Goal: Feedback & Contribution: Submit feedback/report problem

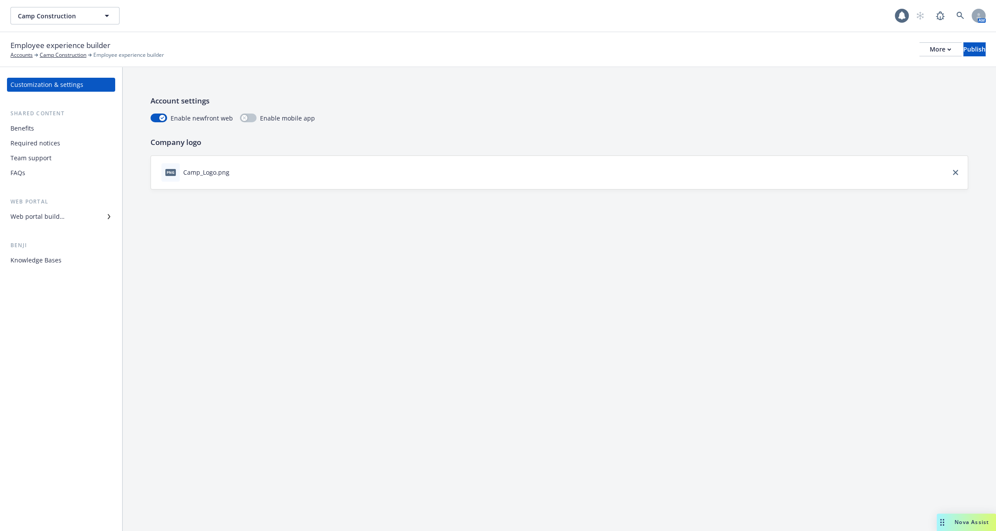
click at [58, 130] on div "Benefits" at bounding box center [60, 128] width 101 height 14
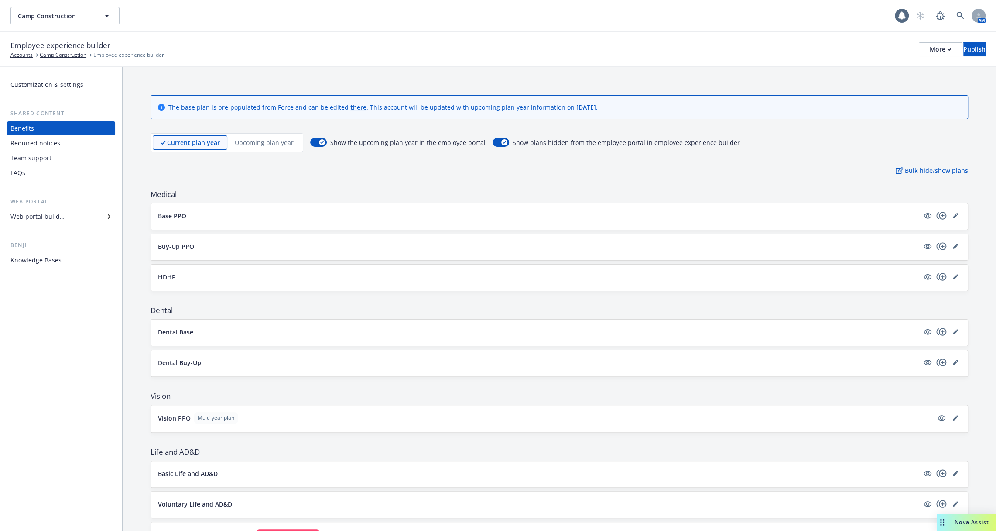
click at [62, 163] on div "Team support" at bounding box center [60, 158] width 101 height 14
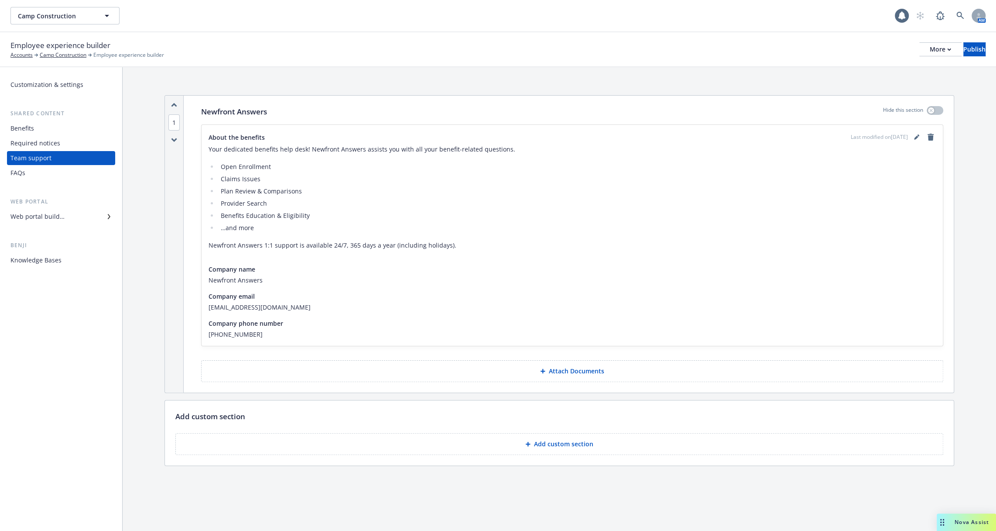
click at [59, 59] on div "Employee experience builder Accounts Camp Construction Employee experience buil…" at bounding box center [498, 49] width 996 height 35
click at [55, 53] on link "Camp Construction" at bounding box center [63, 55] width 47 height 8
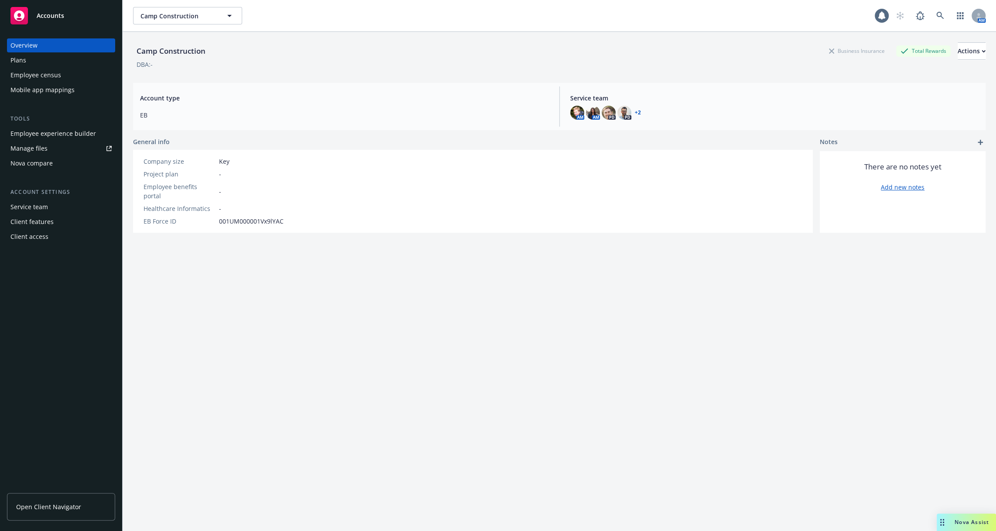
click at [56, 75] on div "Employee census" at bounding box center [35, 75] width 51 height 14
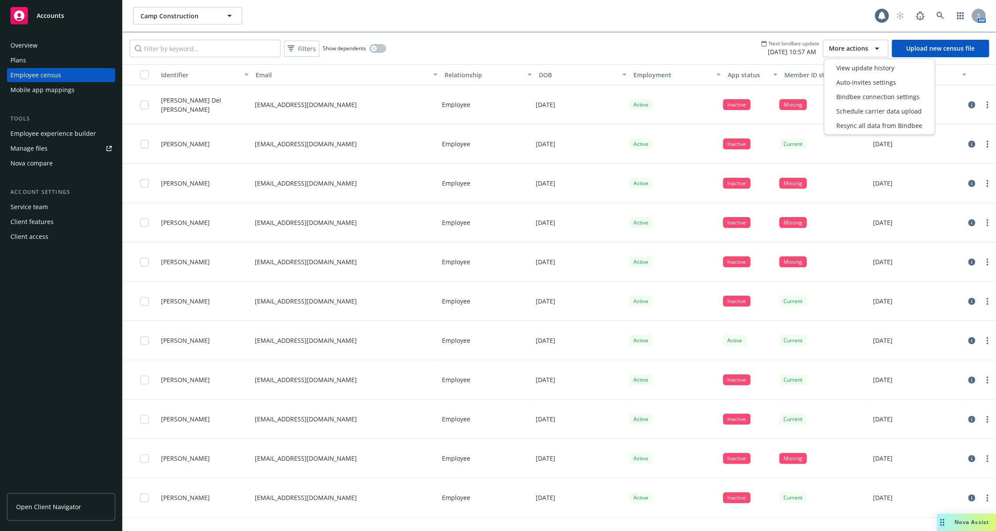
click at [871, 44] on div "More actions" at bounding box center [855, 48] width 53 height 10
click at [864, 68] on span "View update history" at bounding box center [865, 67] width 58 height 9
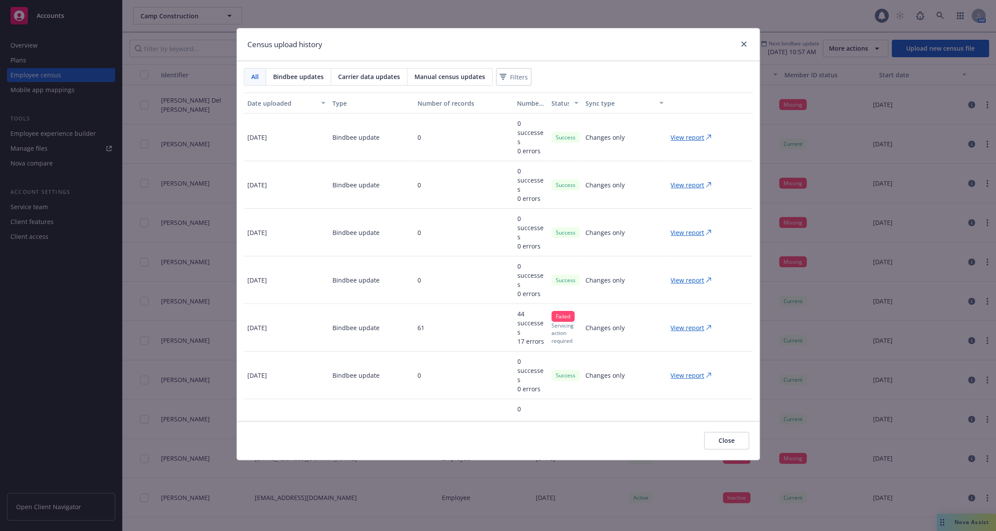
click at [611, 135] on p "Changes only" at bounding box center [604, 137] width 39 height 9
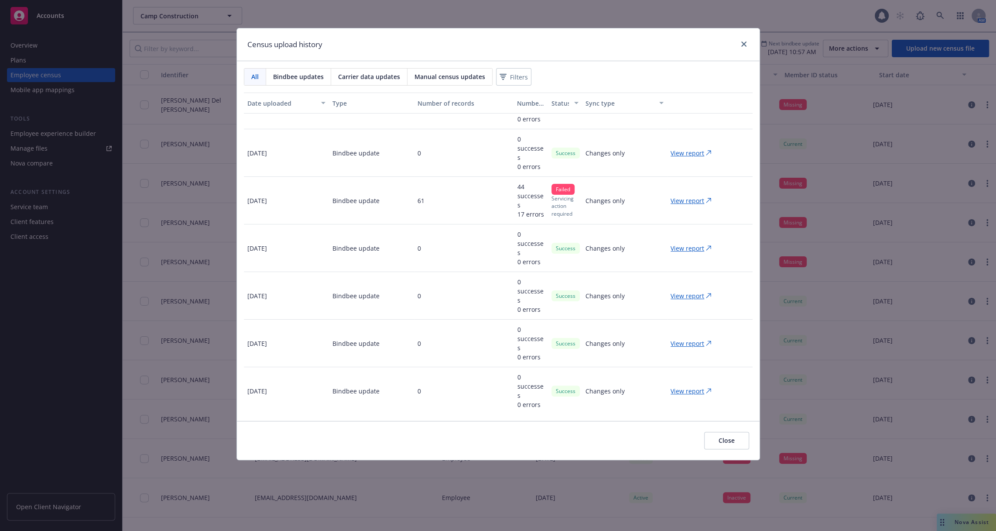
scroll to position [124, 0]
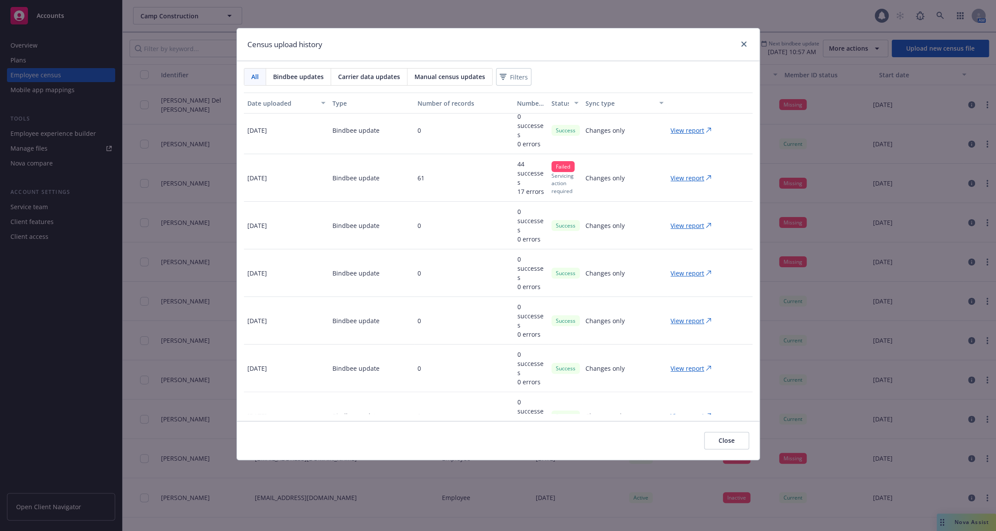
click at [685, 177] on p "View report" at bounding box center [688, 177] width 34 height 9
click at [752, 47] on div "Census upload history" at bounding box center [498, 44] width 523 height 33
click at [745, 47] on link "close" at bounding box center [744, 44] width 10 height 10
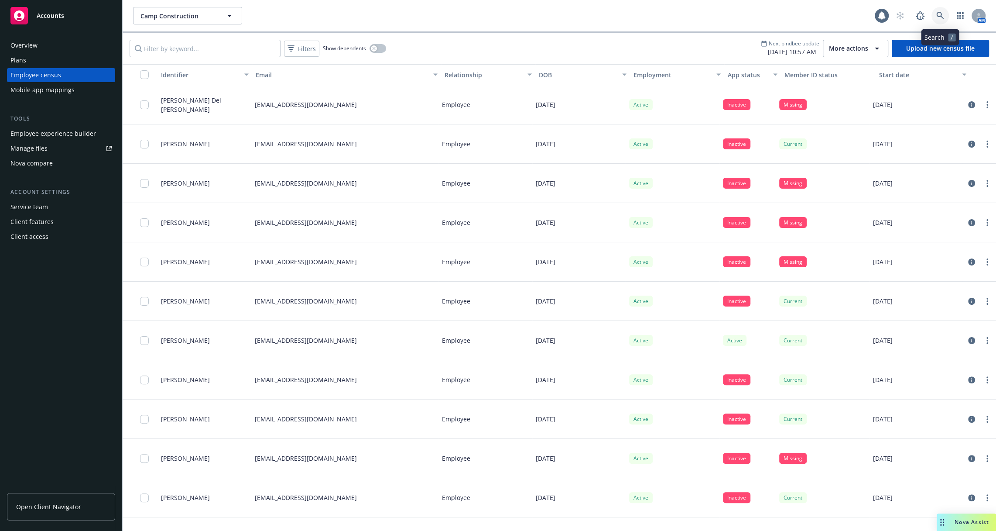
click at [938, 14] on icon at bounding box center [940, 16] width 8 height 8
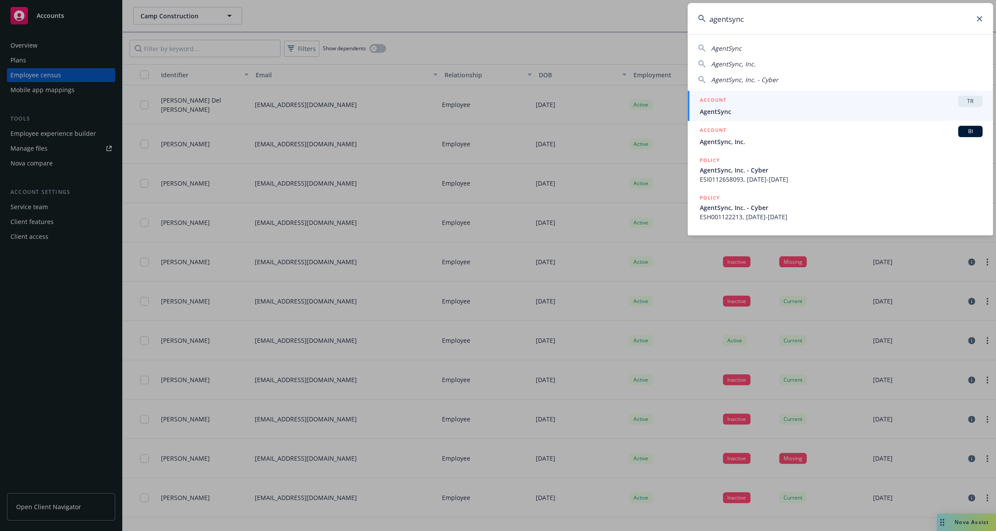
type input "agentsync"
click at [818, 99] on div "ACCOUNT TR" at bounding box center [841, 101] width 283 height 11
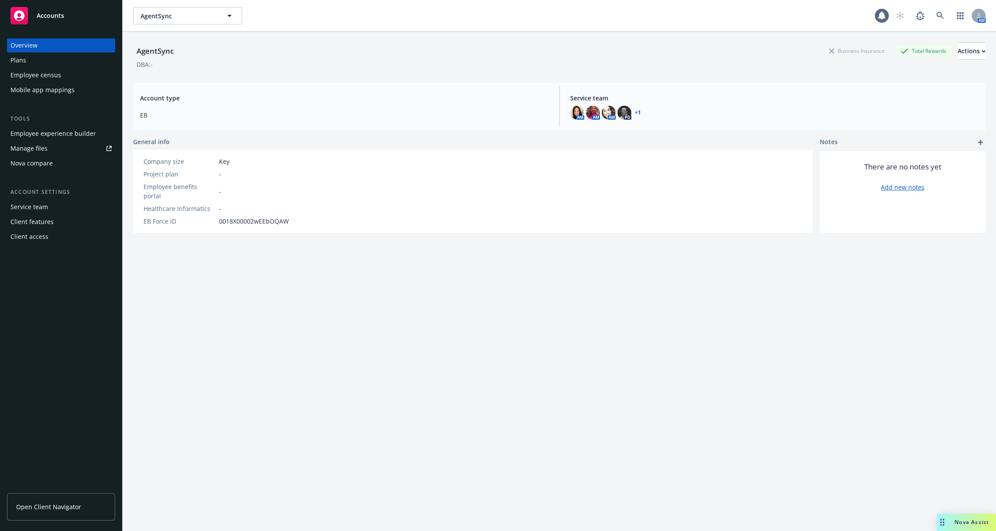
click at [66, 137] on div "Employee experience builder" at bounding box center [53, 134] width 86 height 14
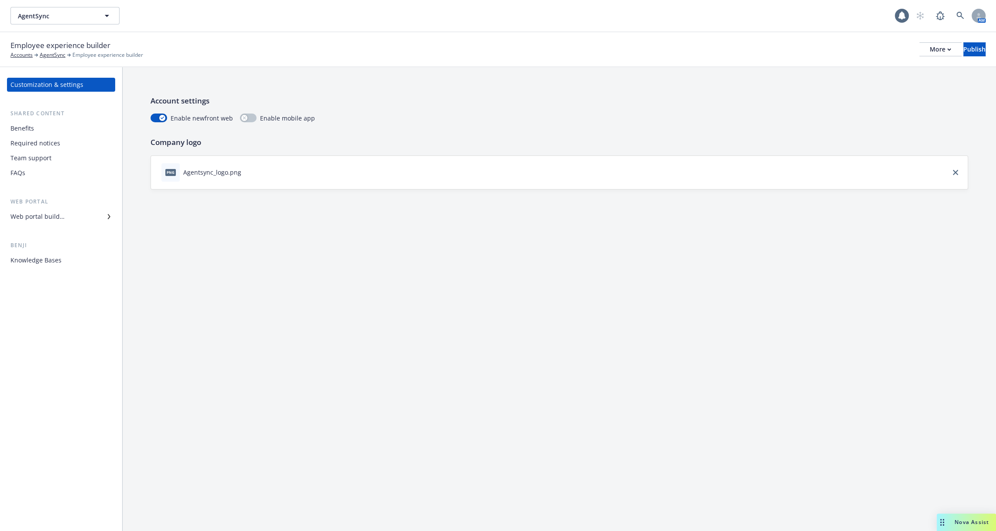
click at [61, 128] on div "Benefits" at bounding box center [60, 128] width 101 height 14
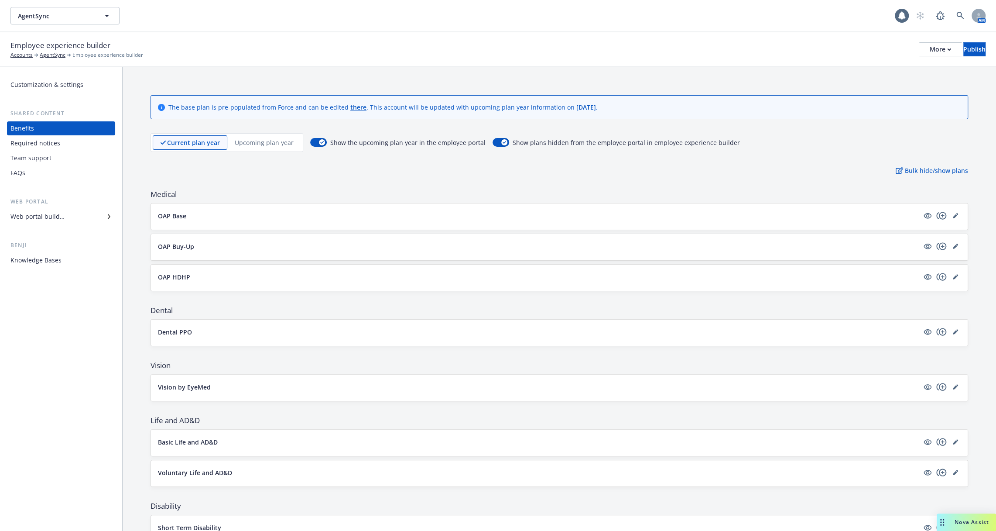
click at [71, 264] on div "Knowledge Bases" at bounding box center [60, 260] width 101 height 14
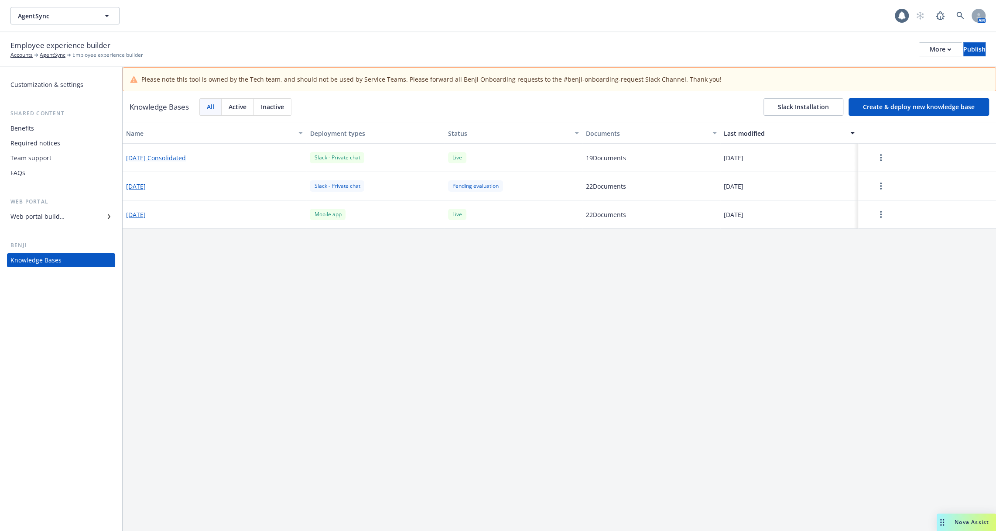
click at [812, 106] on button "Slack Installation" at bounding box center [803, 106] width 80 height 17
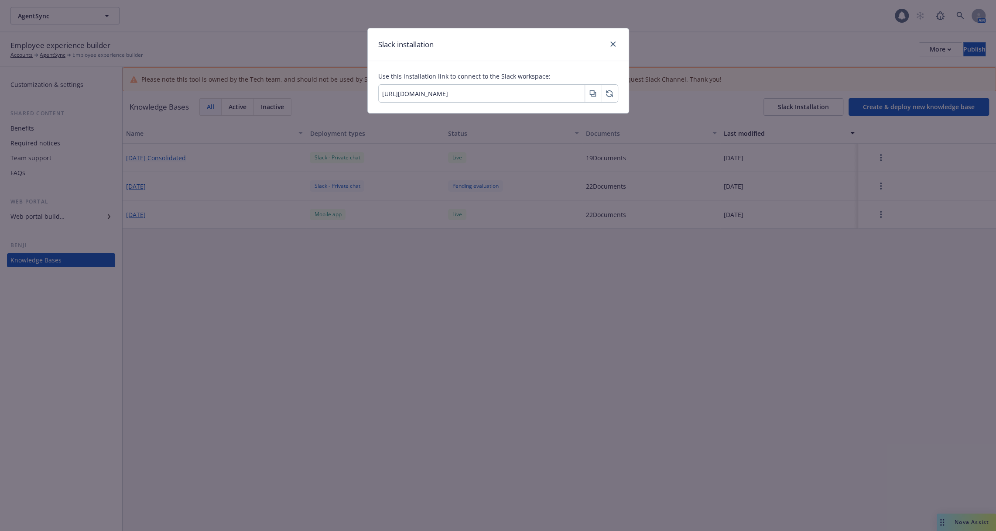
scroll to position [0, 669]
drag, startPoint x: 547, startPoint y: 97, endPoint x: 739, endPoint y: 75, distance: 193.7
click at [739, 75] on div "Slack installation Use this installation link to connect to the Slack workspace…" at bounding box center [498, 265] width 996 height 531
click at [609, 47] on link "close" at bounding box center [613, 44] width 10 height 10
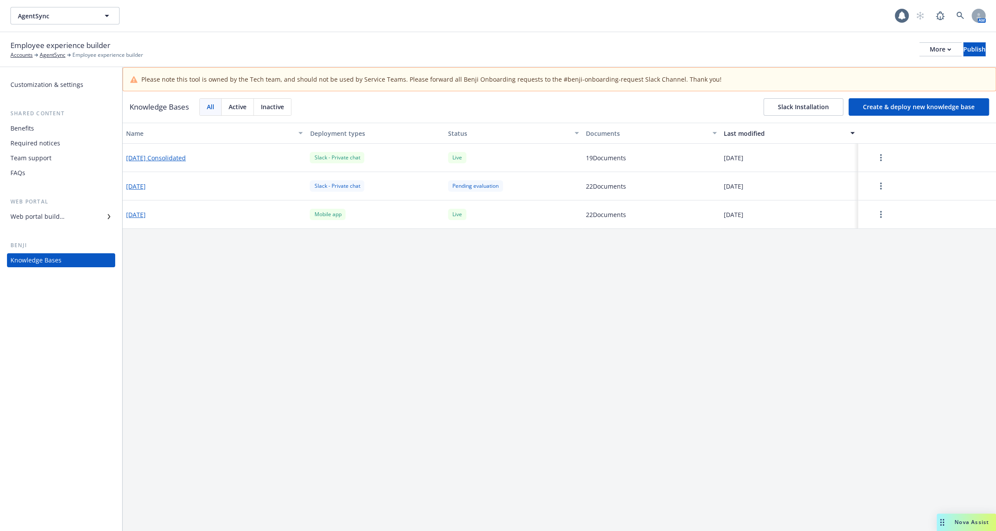
click at [64, 160] on div "Team support" at bounding box center [60, 158] width 101 height 14
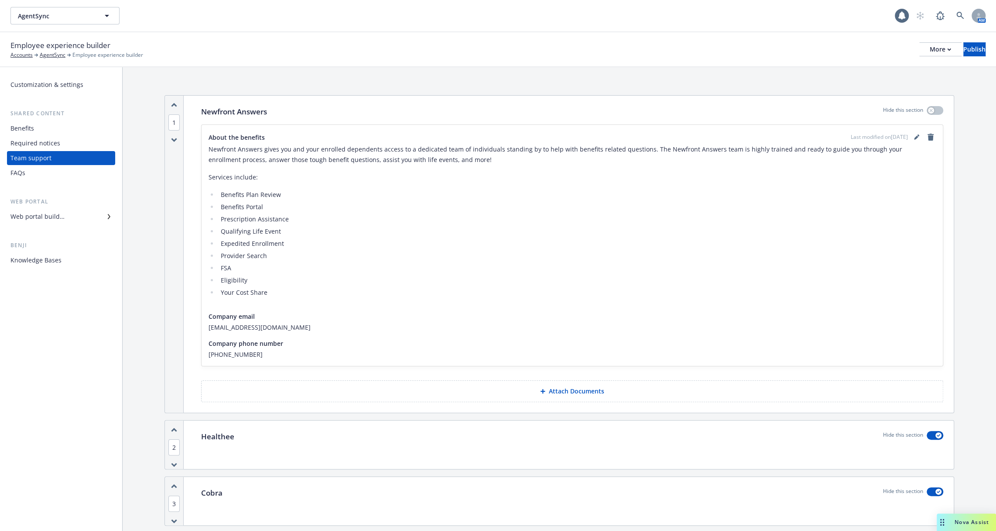
click at [70, 127] on div "Benefits" at bounding box center [60, 128] width 101 height 14
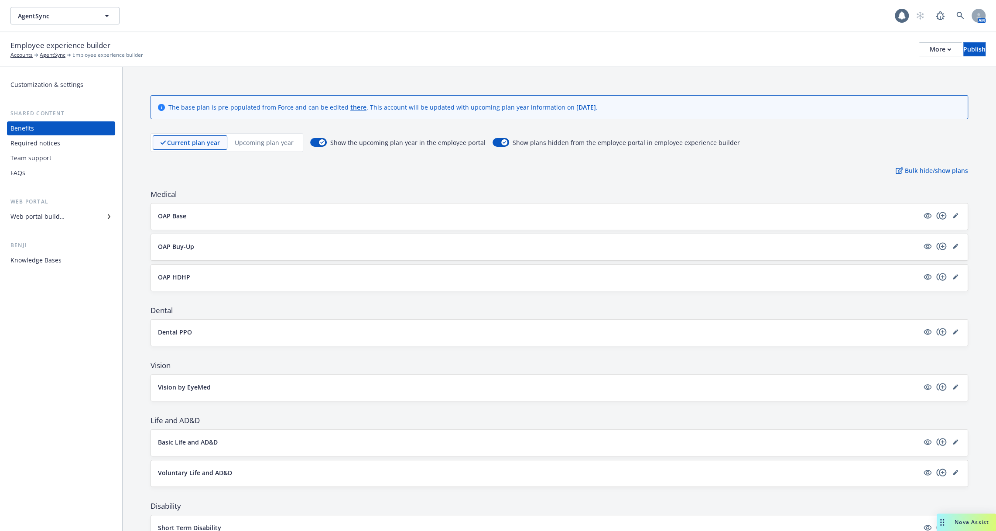
click at [68, 262] on div "Knowledge Bases" at bounding box center [60, 260] width 101 height 14
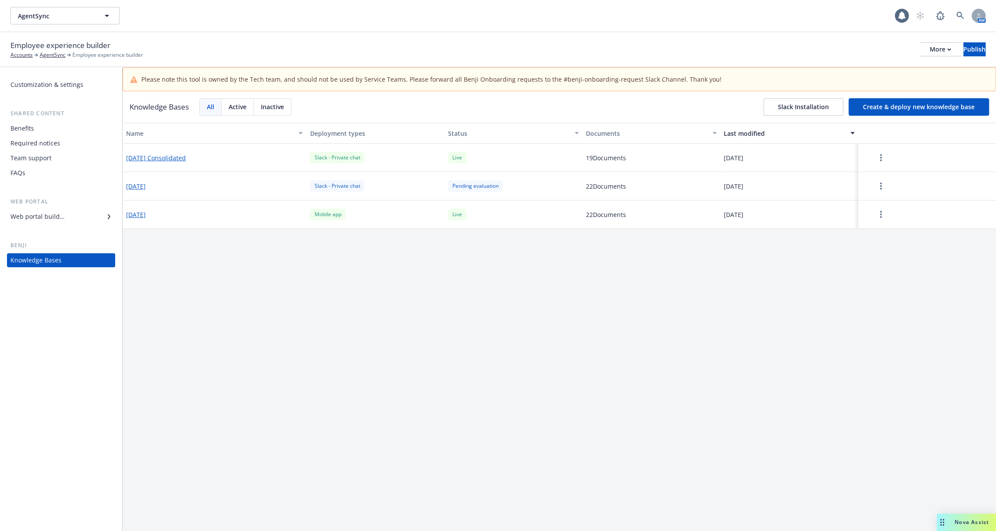
click at [183, 154] on button "2025-10-03 Consolidated" at bounding box center [156, 157] width 60 height 9
click at [157, 156] on button "2025-10-03 Consolidated" at bounding box center [156, 157] width 60 height 9
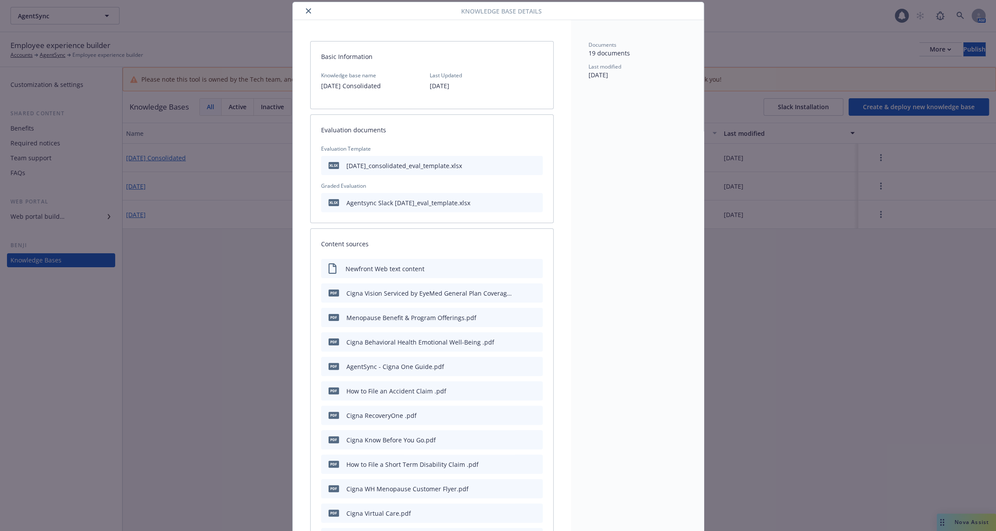
scroll to position [410, 0]
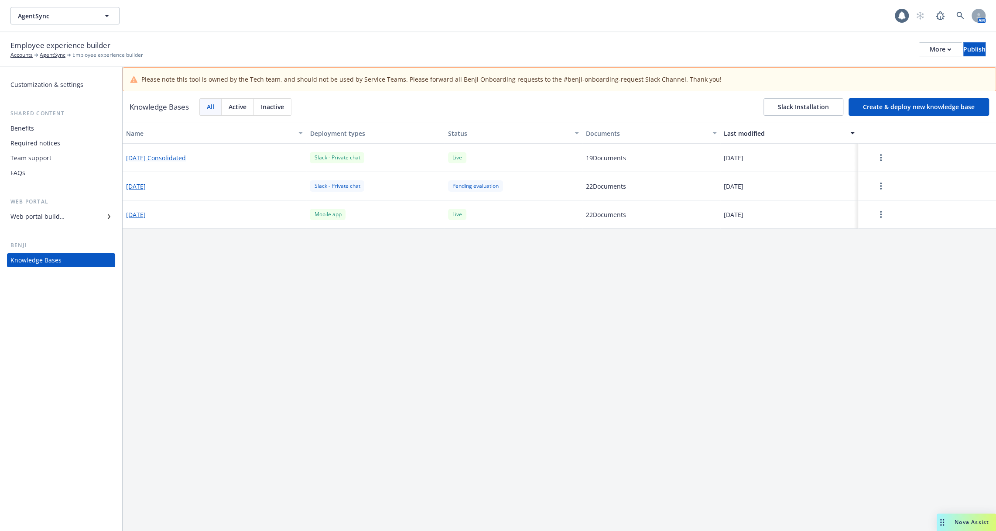
click at [144, 214] on button "2025-07-14" at bounding box center [136, 214] width 20 height 9
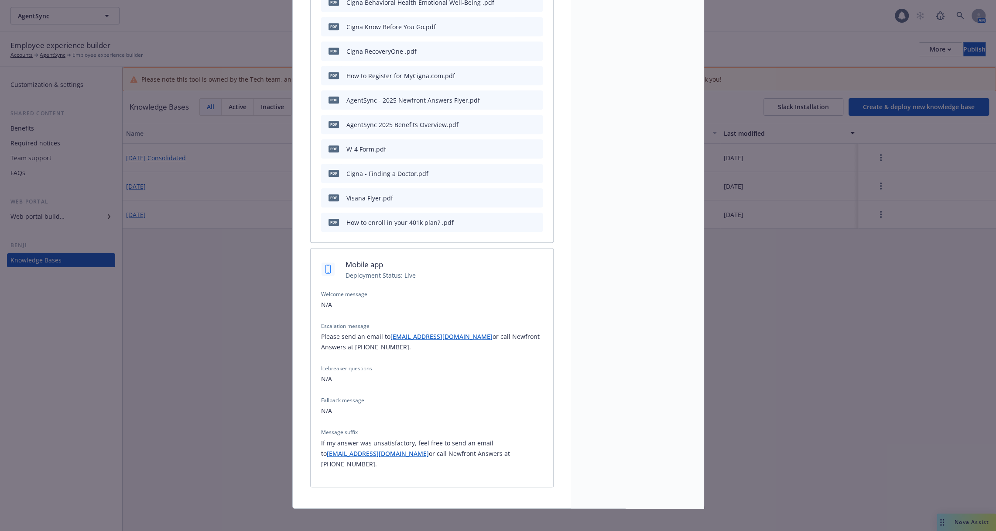
scroll to position [582, 0]
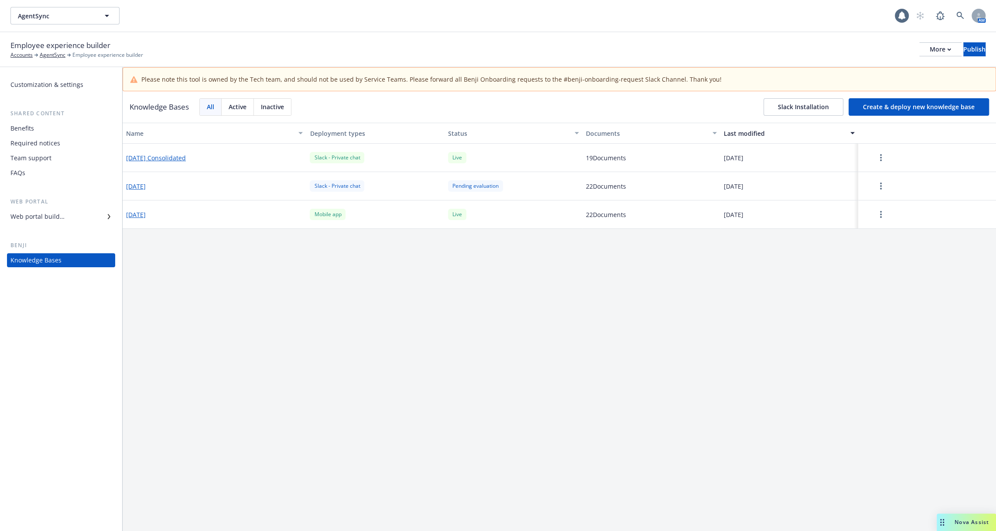
click at [170, 154] on button "2025-10-03 Consolidated" at bounding box center [156, 157] width 60 height 9
click at [962, 10] on link at bounding box center [960, 15] width 17 height 17
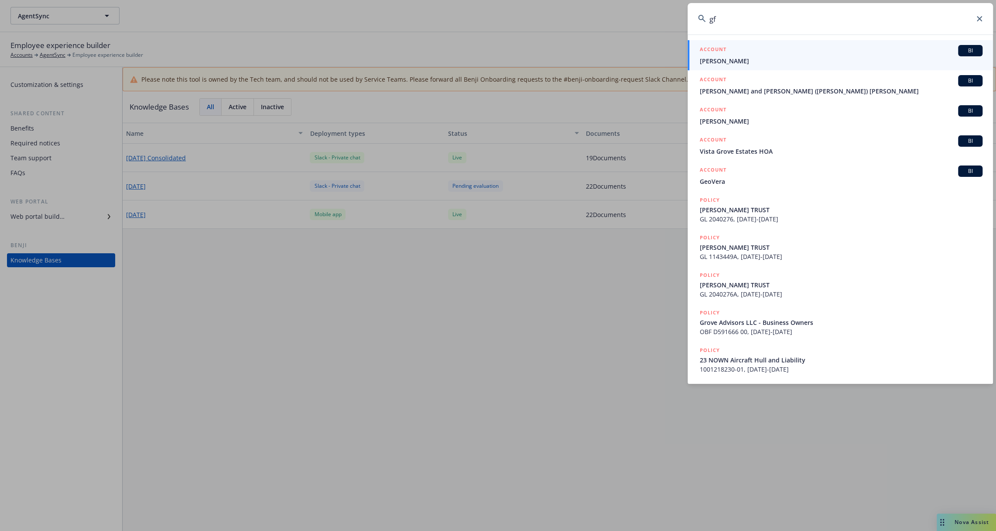
type input "g"
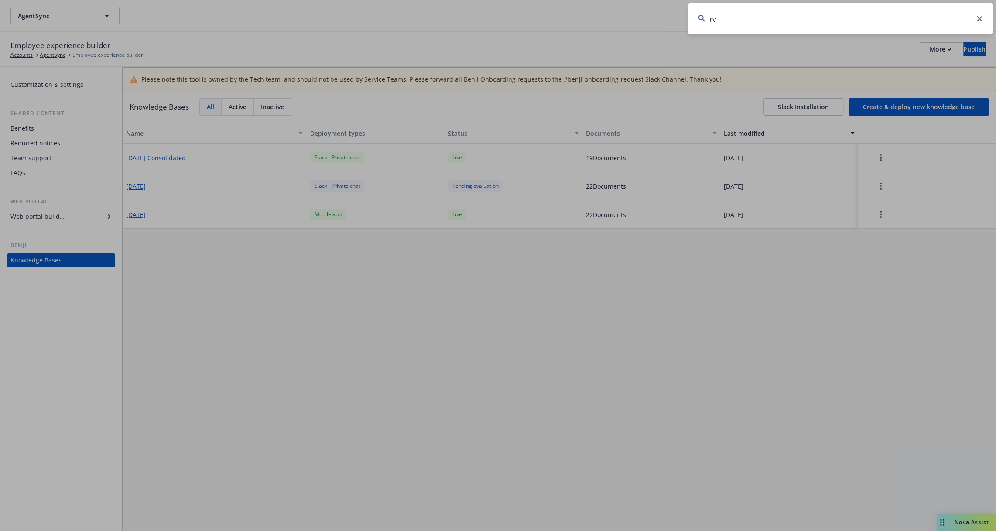
type input "r"
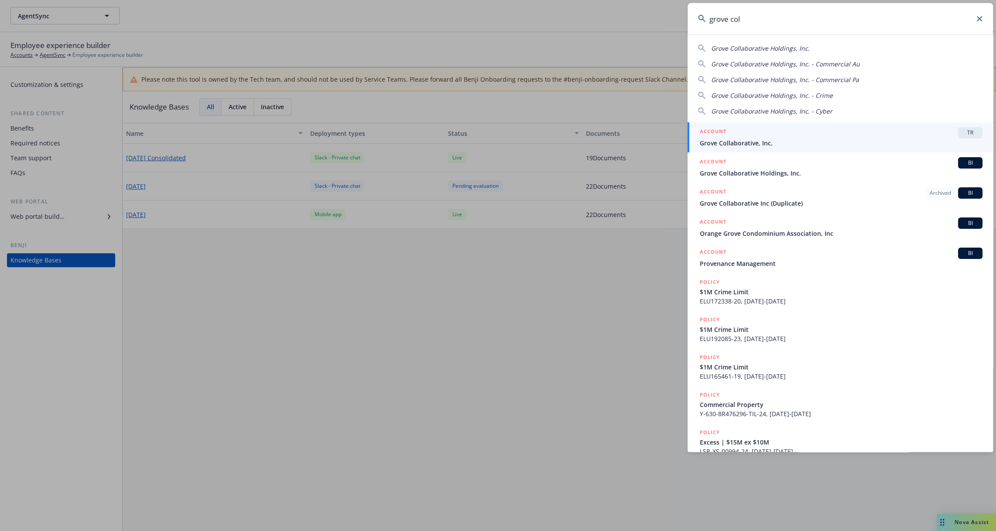
type input "grove col"
click at [830, 142] on span "Grove Collaborative, Inc." at bounding box center [841, 142] width 283 height 9
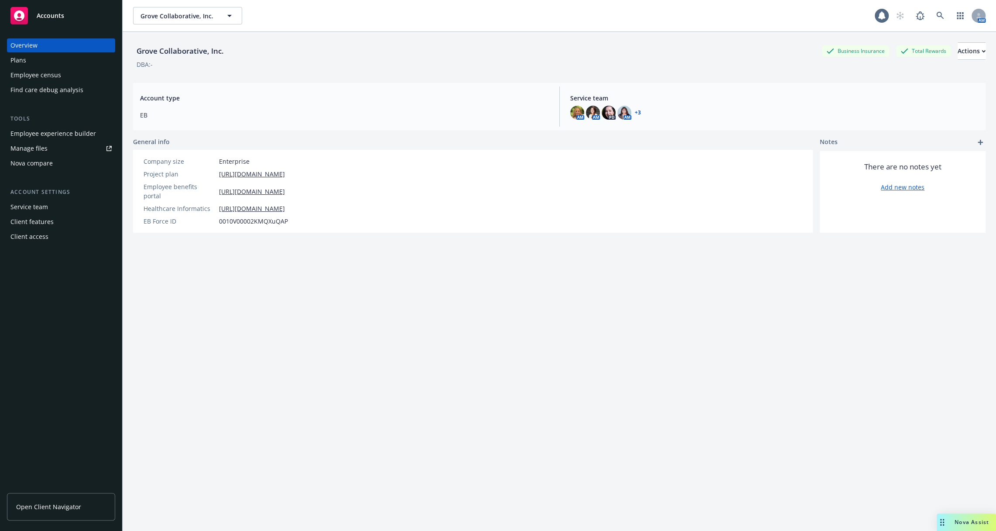
click at [80, 127] on div "Employee experience builder" at bounding box center [53, 134] width 86 height 14
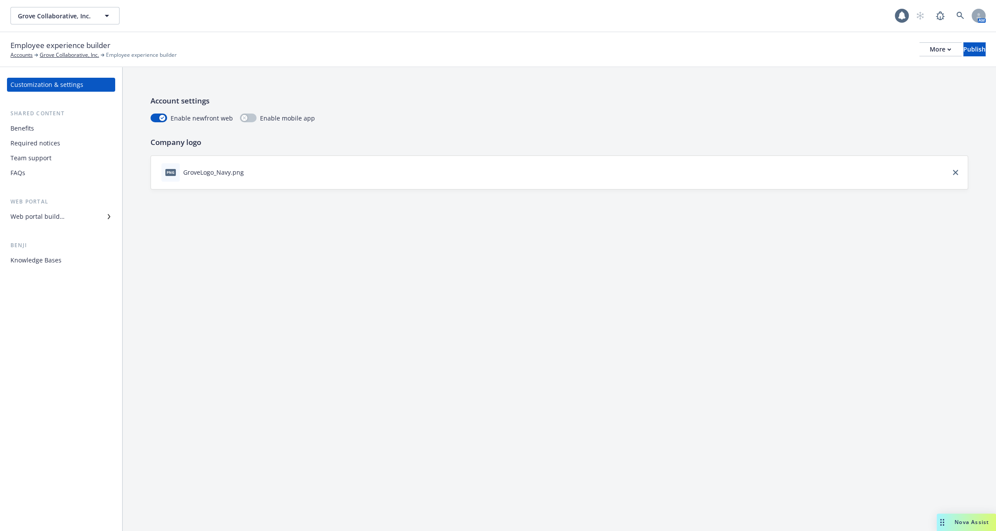
click at [43, 259] on div "Knowledge Bases" at bounding box center [35, 260] width 51 height 14
click at [63, 129] on div "Benefits" at bounding box center [60, 128] width 101 height 14
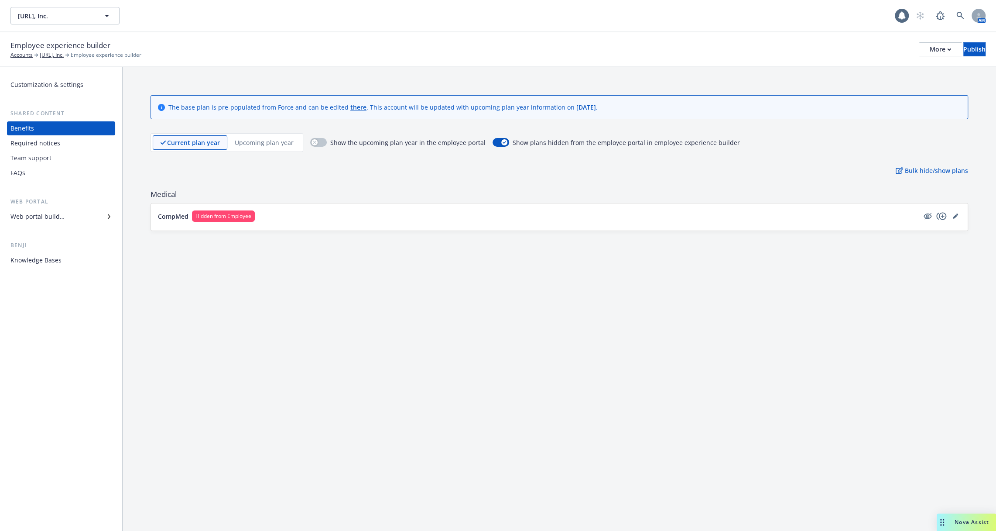
click at [255, 144] on p "Upcoming plan year" at bounding box center [264, 142] width 59 height 9
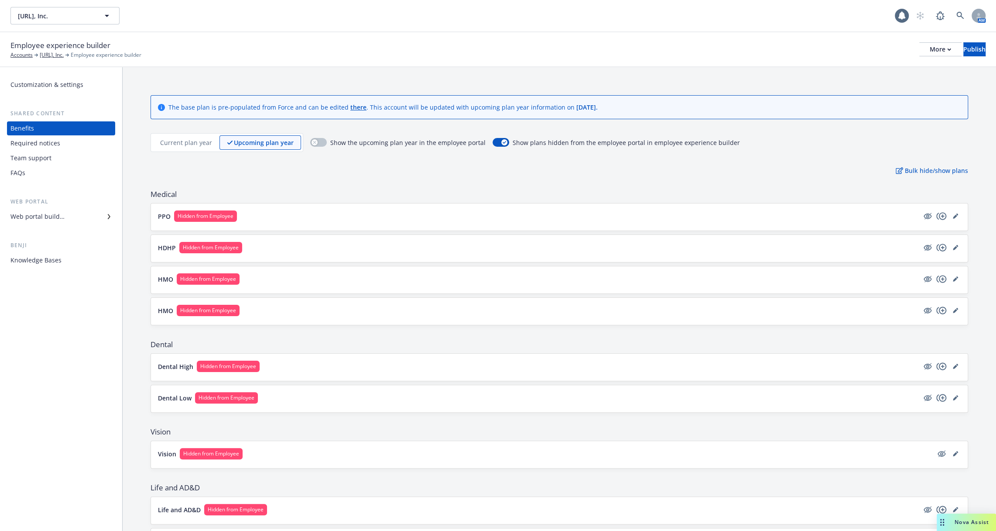
click at [261, 220] on button "PPO Hidden from Employee" at bounding box center [538, 215] width 761 height 11
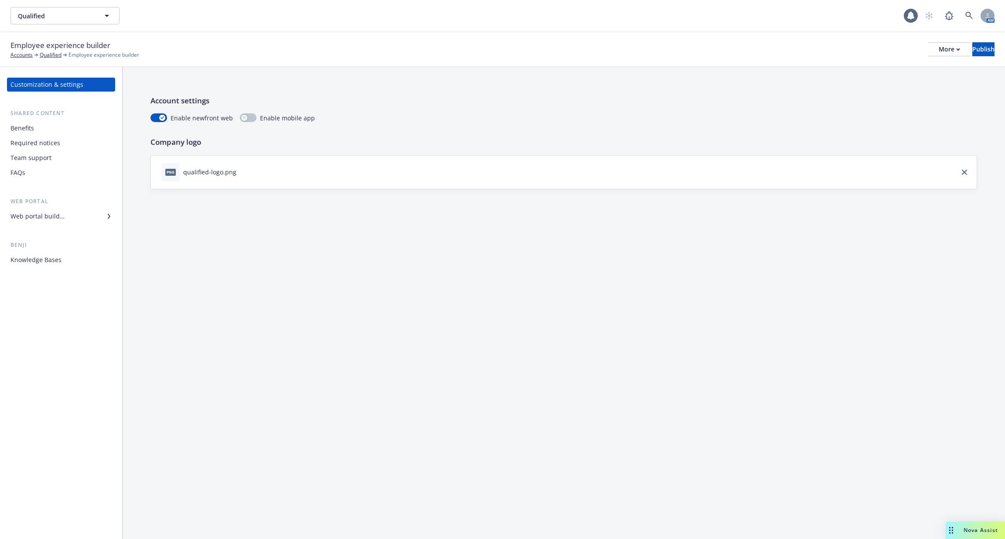
click at [64, 215] on div "Web portal builder" at bounding box center [60, 216] width 101 height 14
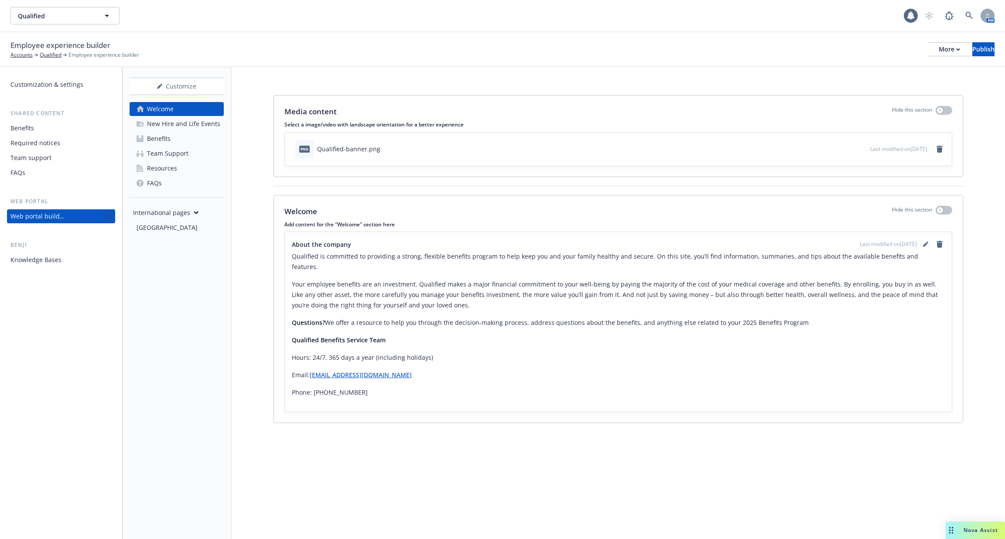
click at [176, 129] on div "New Hire and Life Events" at bounding box center [183, 124] width 73 height 14
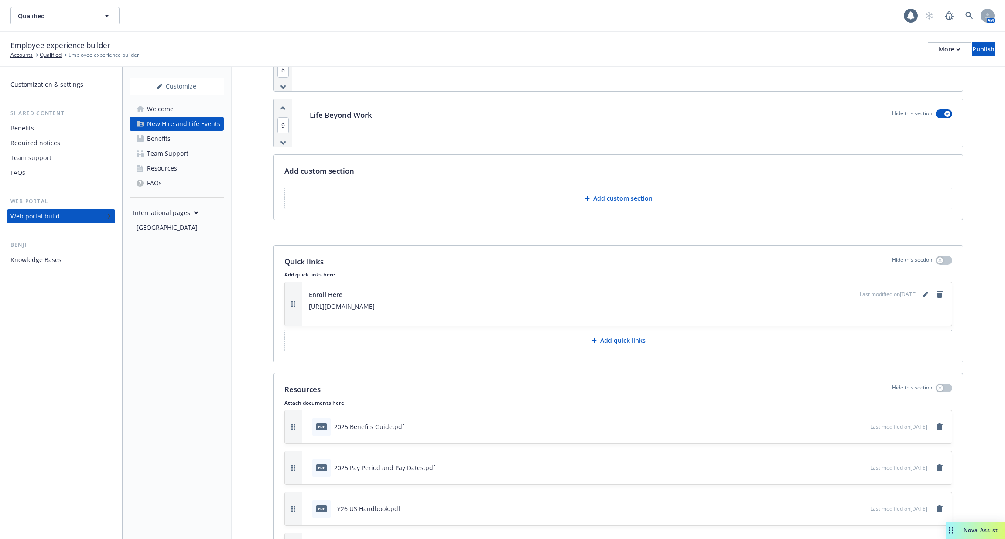
scroll to position [1246, 0]
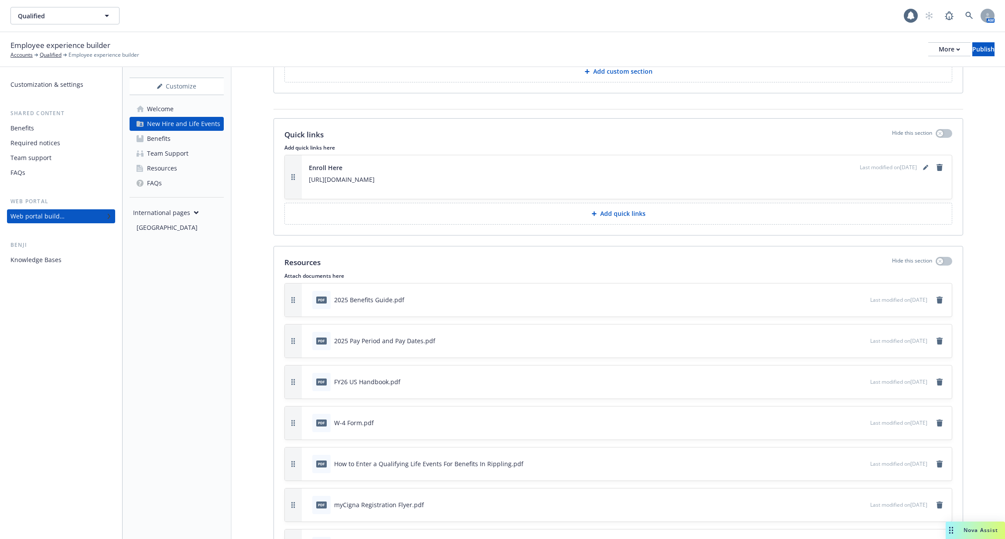
click at [84, 262] on div "Knowledge Bases" at bounding box center [60, 260] width 101 height 14
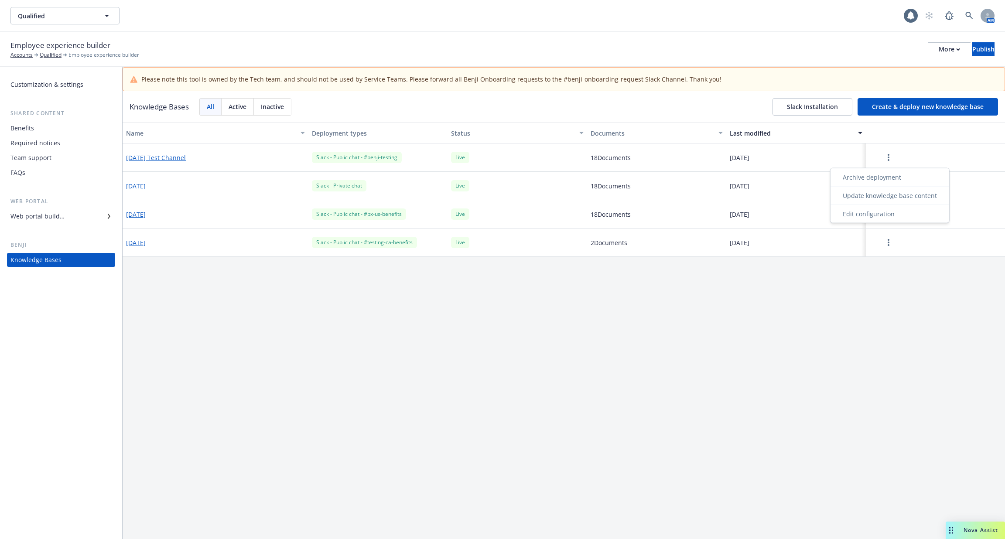
click at [893, 162] on button "button" at bounding box center [888, 157] width 38 height 17
click at [879, 212] on div "Edit configuration" at bounding box center [889, 214] width 115 height 14
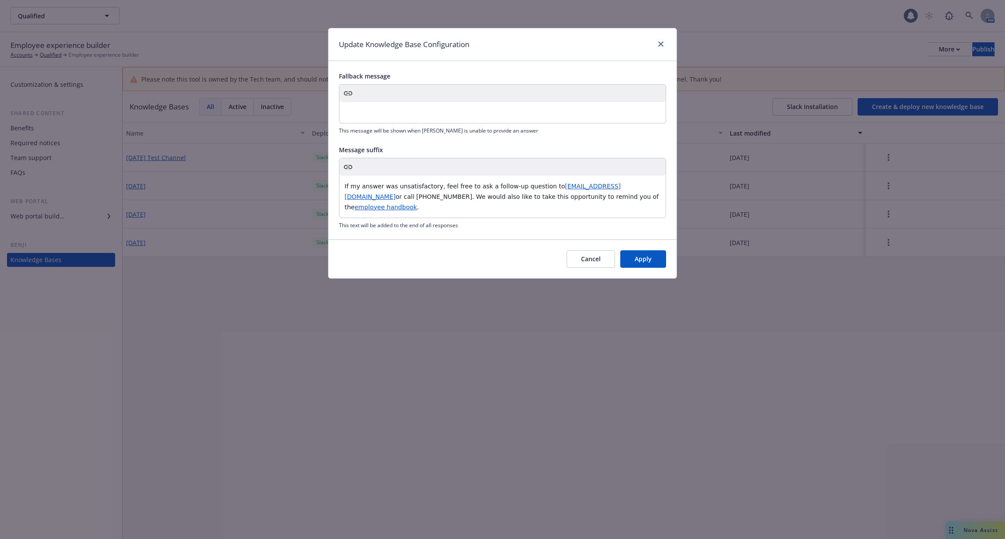
click at [599, 250] on button "Cancel" at bounding box center [591, 258] width 48 height 17
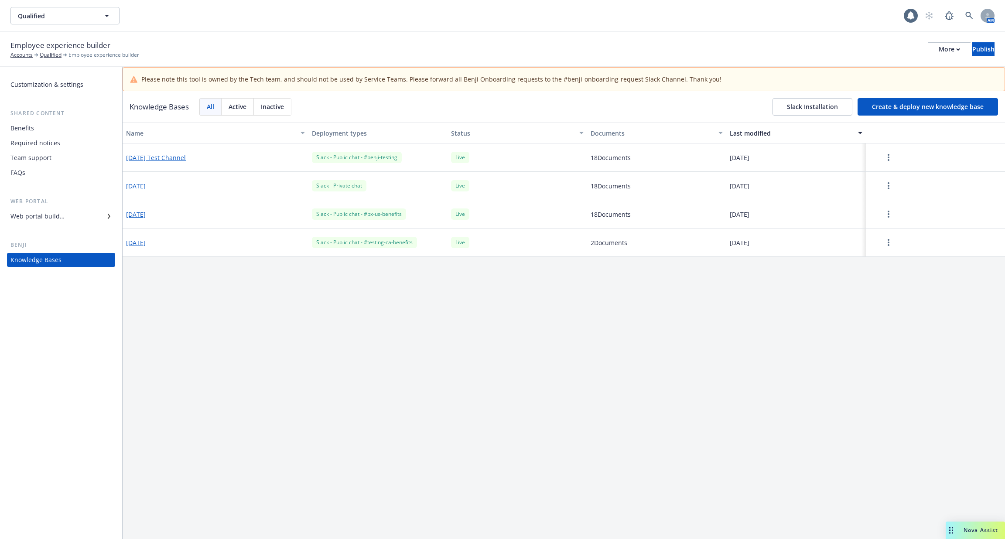
click at [44, 214] on div "Web portal builder" at bounding box center [37, 216] width 54 height 14
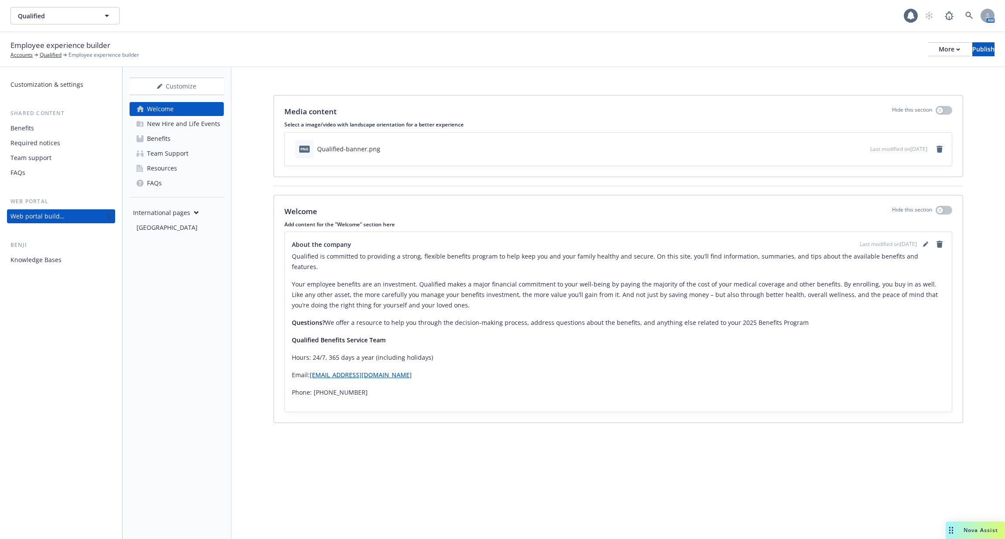
click at [181, 128] on div "New Hire and Life Events" at bounding box center [183, 124] width 73 height 14
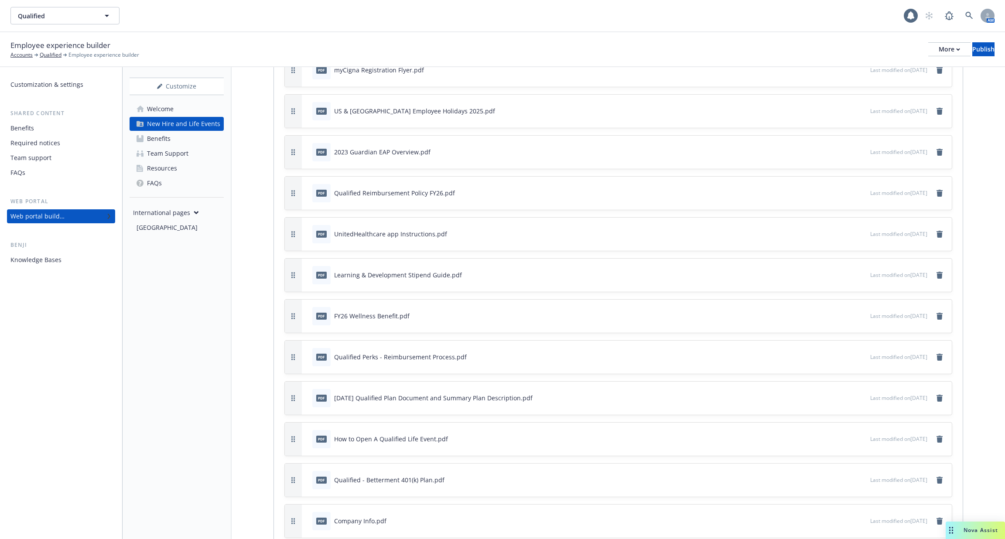
scroll to position [1885, 0]
click at [73, 263] on div "Knowledge Bases" at bounding box center [60, 260] width 101 height 14
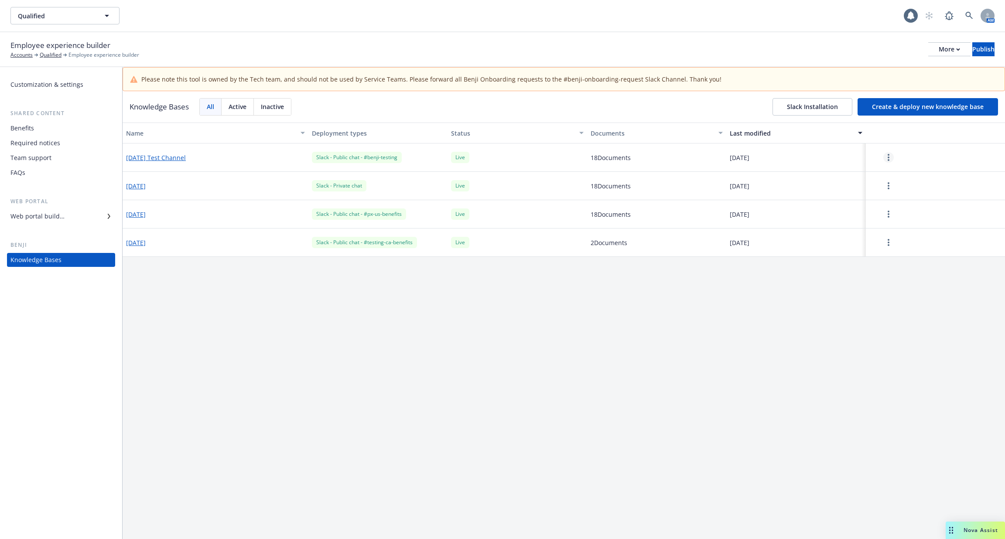
click at [888, 159] on icon "more" at bounding box center [889, 157] width 2 height 7
click at [882, 213] on div "Edit configuration" at bounding box center [889, 214] width 115 height 14
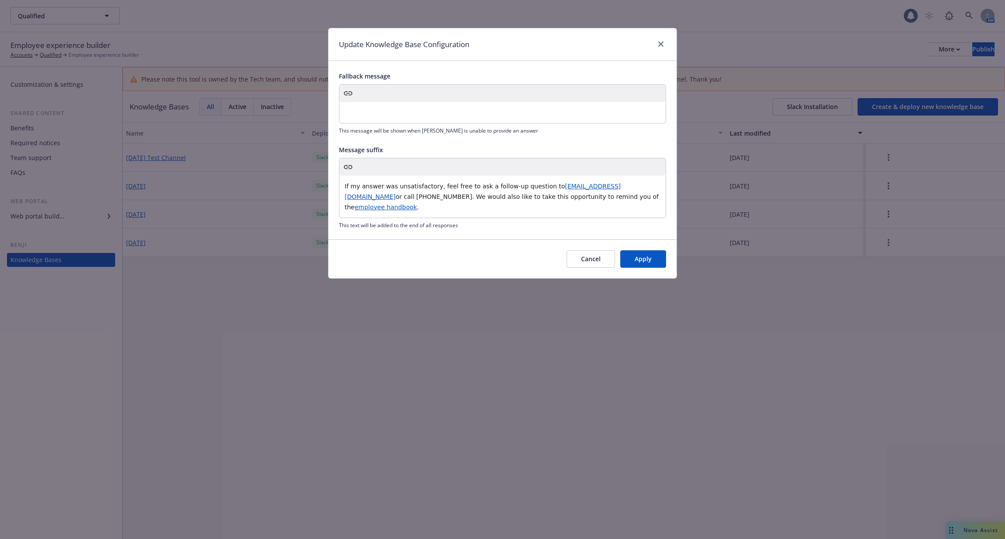
click at [567, 242] on div "Cancel Apply" at bounding box center [503, 259] width 348 height 39
click at [588, 250] on button "Cancel" at bounding box center [591, 258] width 48 height 17
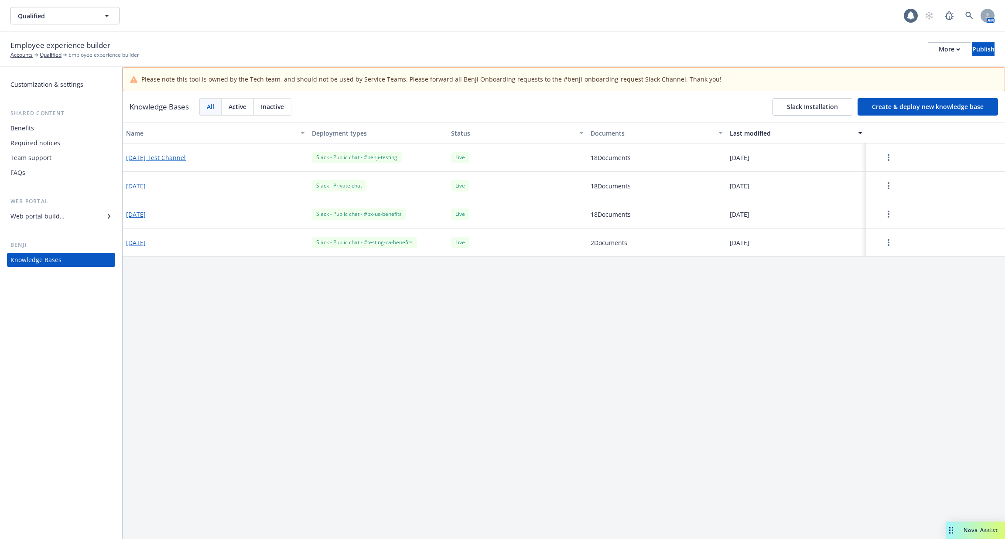
click at [879, 147] on div at bounding box center [935, 158] width 139 height 28
click at [888, 157] on circle "more" at bounding box center [889, 158] width 2 height 2
click at [883, 202] on div "Update knowledge base content" at bounding box center [889, 195] width 115 height 14
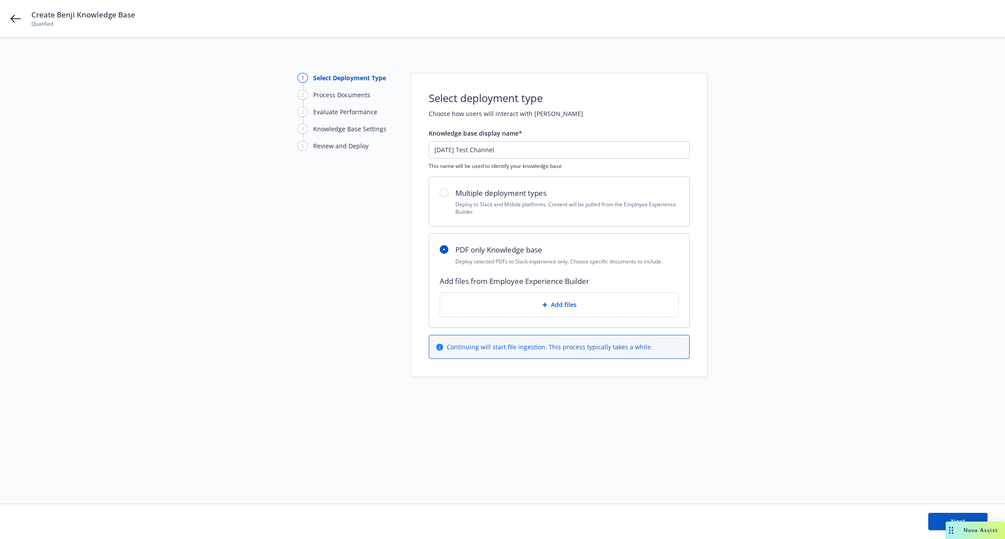
click at [520, 307] on div "Add files" at bounding box center [559, 305] width 224 height 10
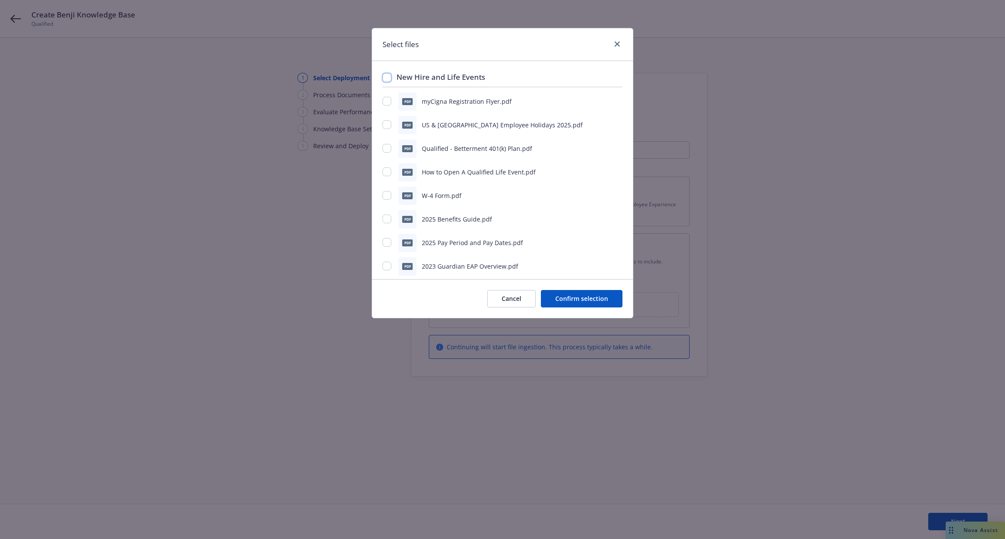
click at [384, 74] on input "checkbox" at bounding box center [387, 77] width 9 height 9
checkbox input "true"
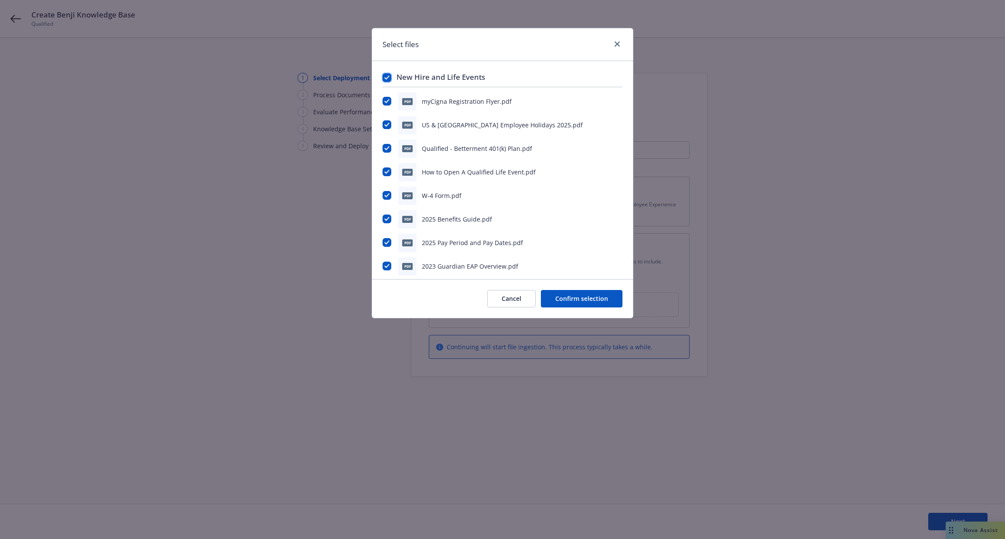
checkbox input "true"
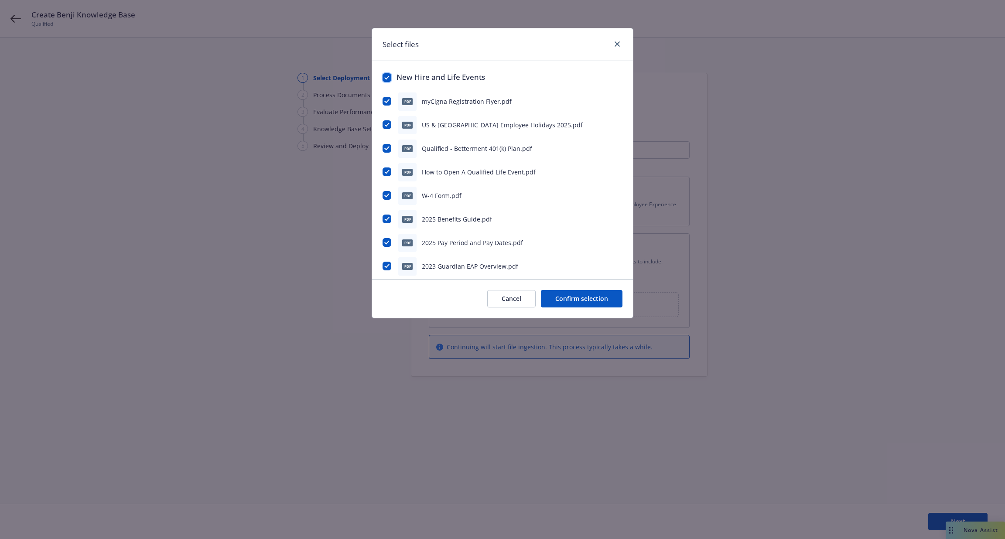
checkbox input "true"
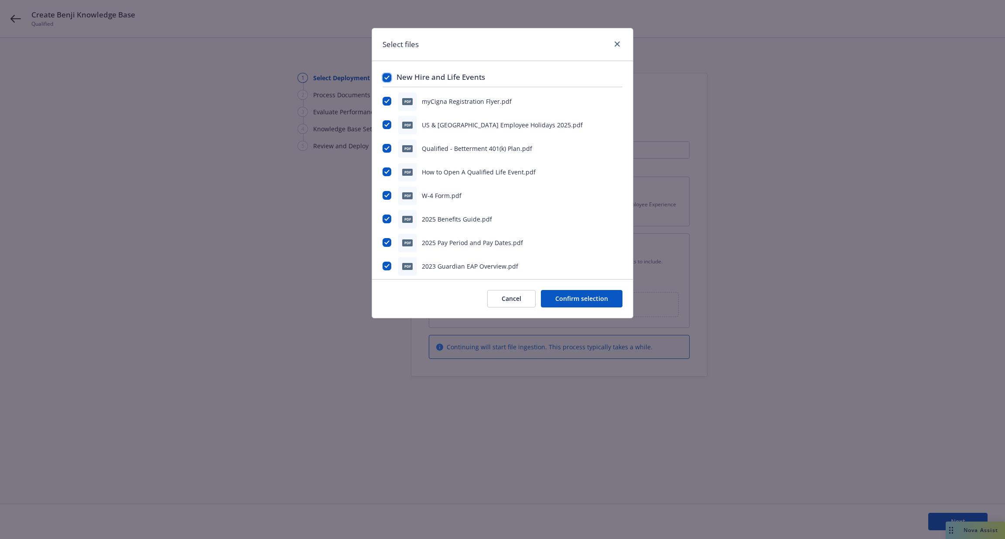
checkbox input "true"
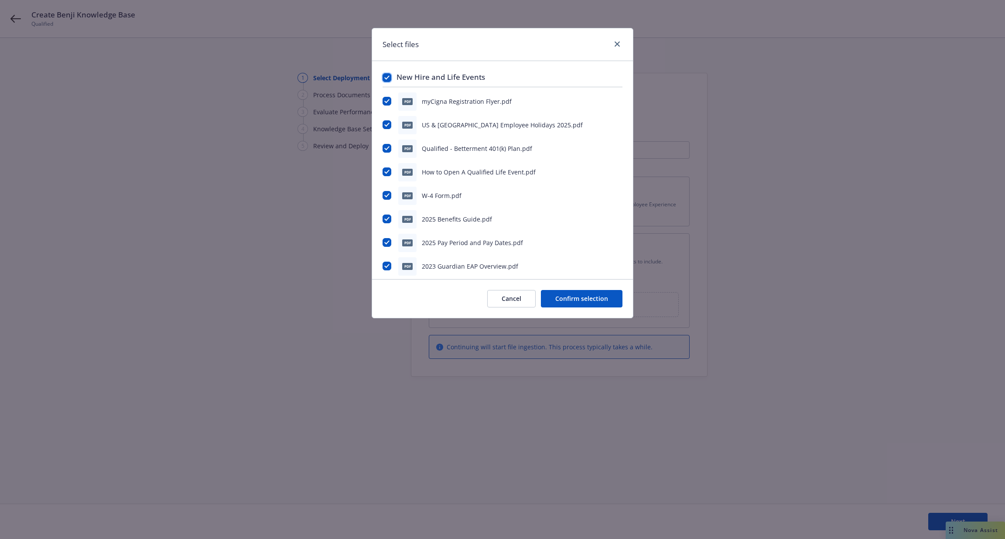
checkbox input "true"
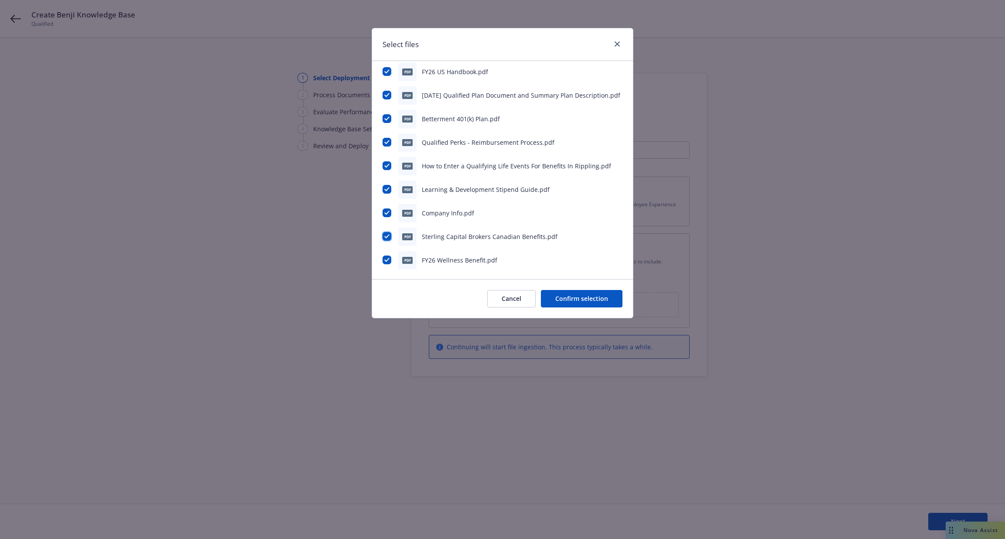
click at [390, 232] on input "checkbox" at bounding box center [387, 236] width 9 height 9
checkbox input "false"
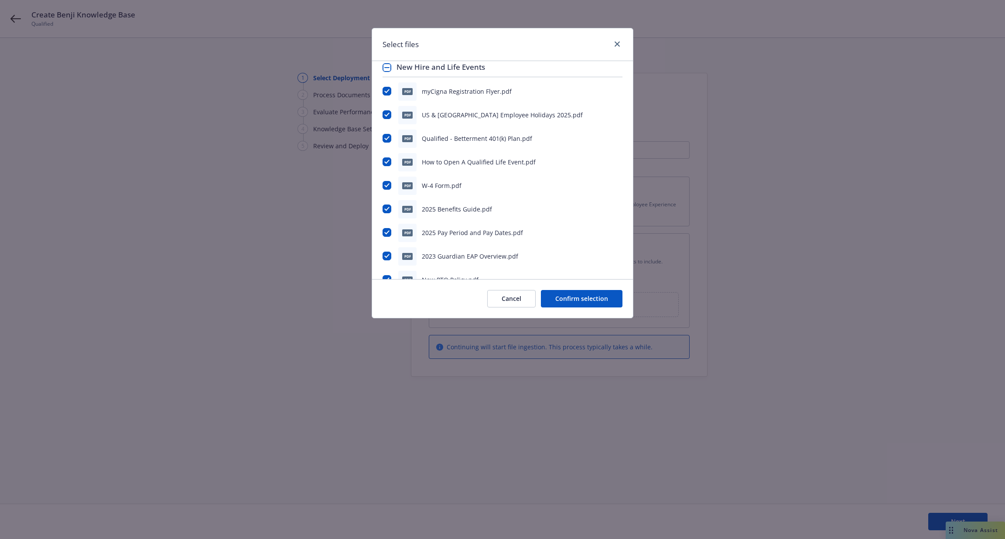
scroll to position [0, 0]
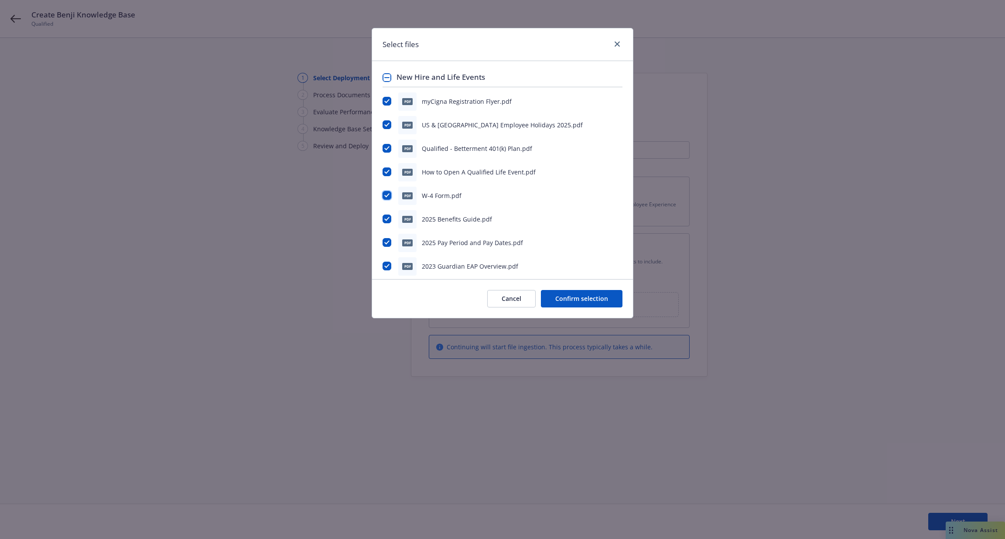
click at [383, 199] on input "checkbox" at bounding box center [387, 195] width 9 height 9
checkbox input "false"
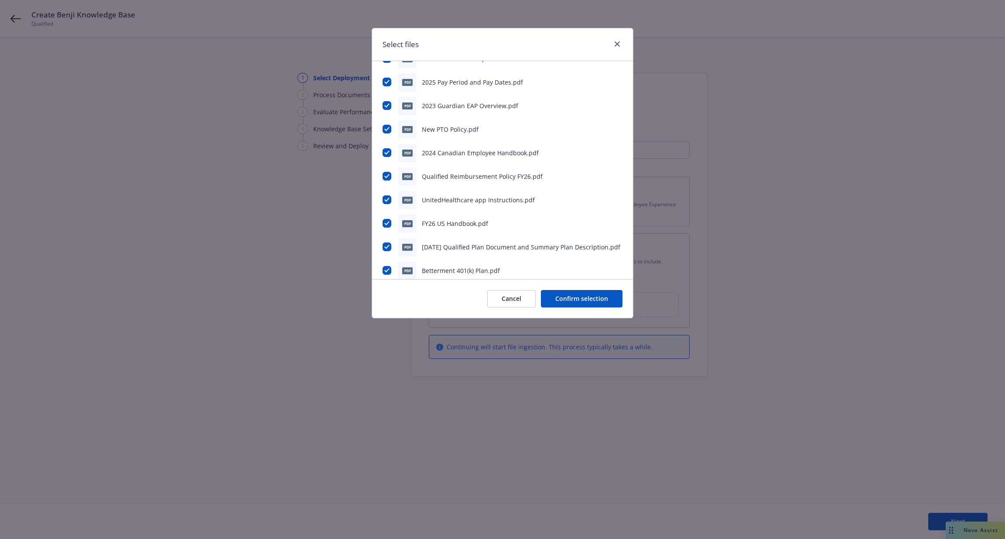
scroll to position [158, 0]
click at [386, 156] on input "checkbox" at bounding box center [387, 155] width 9 height 9
checkbox input "false"
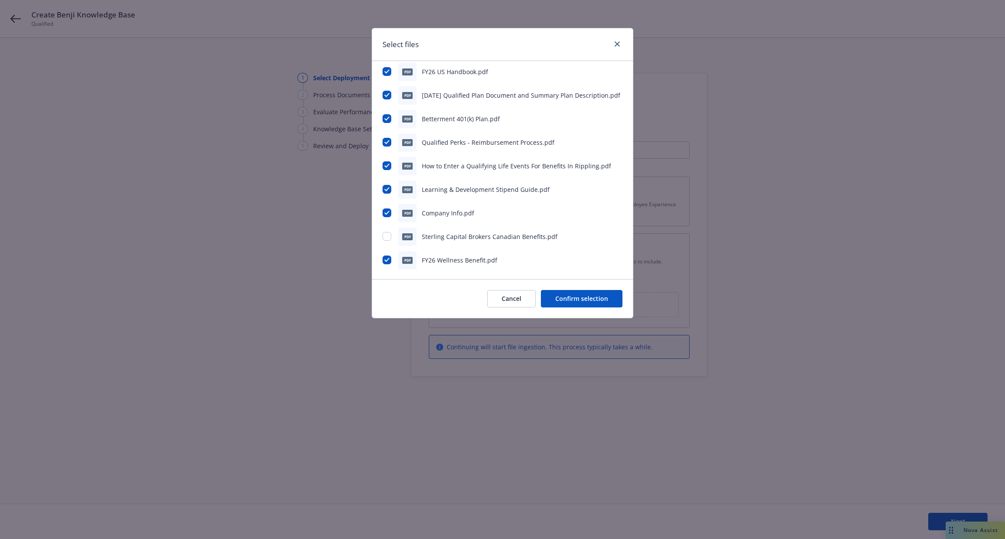
click at [574, 301] on button "Confirm selection" at bounding box center [582, 298] width 82 height 17
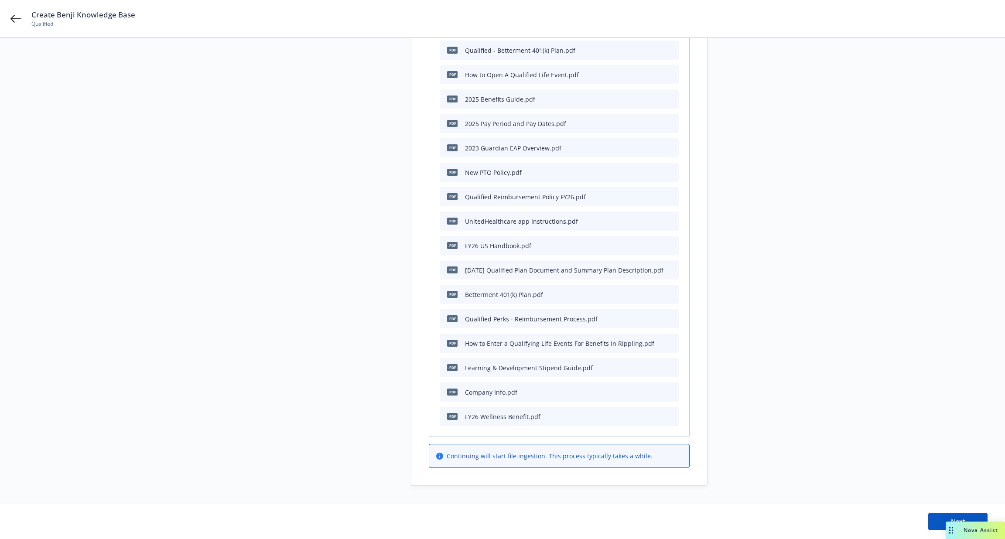
scroll to position [359, 0]
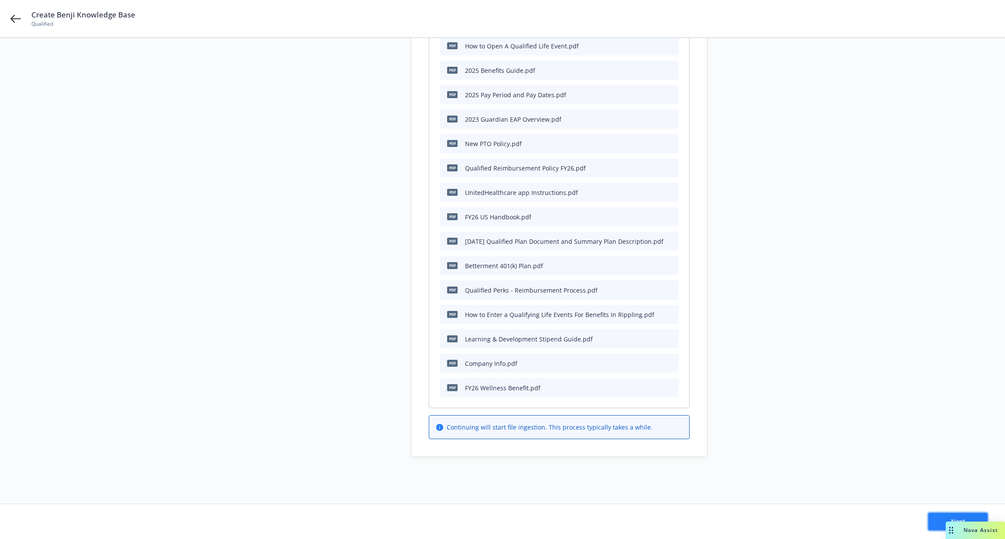
click at [941, 522] on button "Next" at bounding box center [957, 521] width 59 height 17
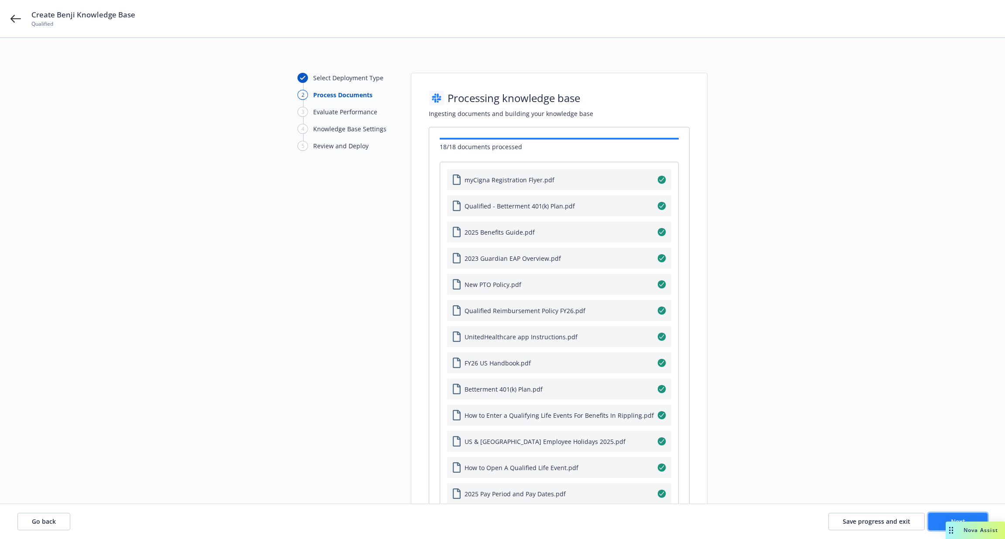
click at [933, 517] on button "Next" at bounding box center [957, 521] width 59 height 17
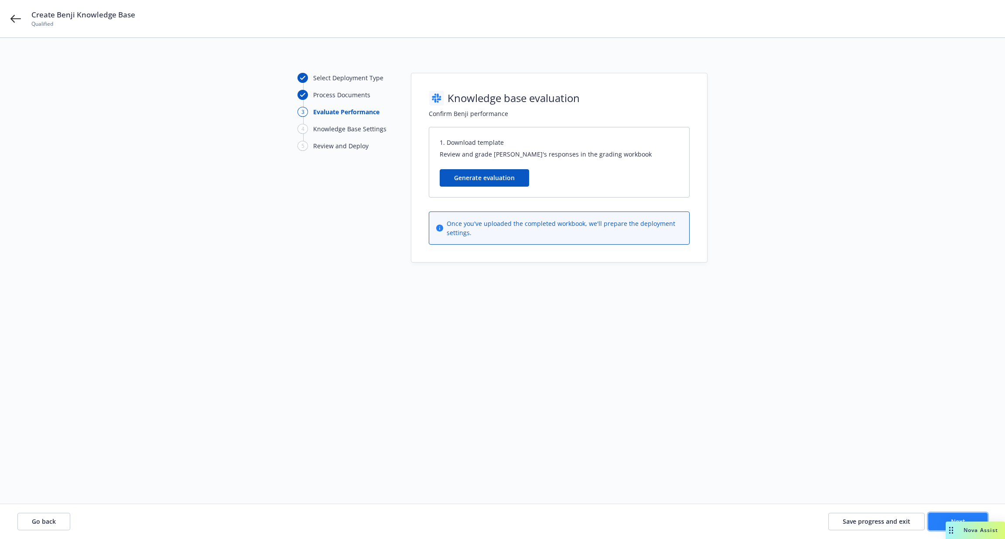
click at [933, 517] on button "Next" at bounding box center [957, 521] width 59 height 17
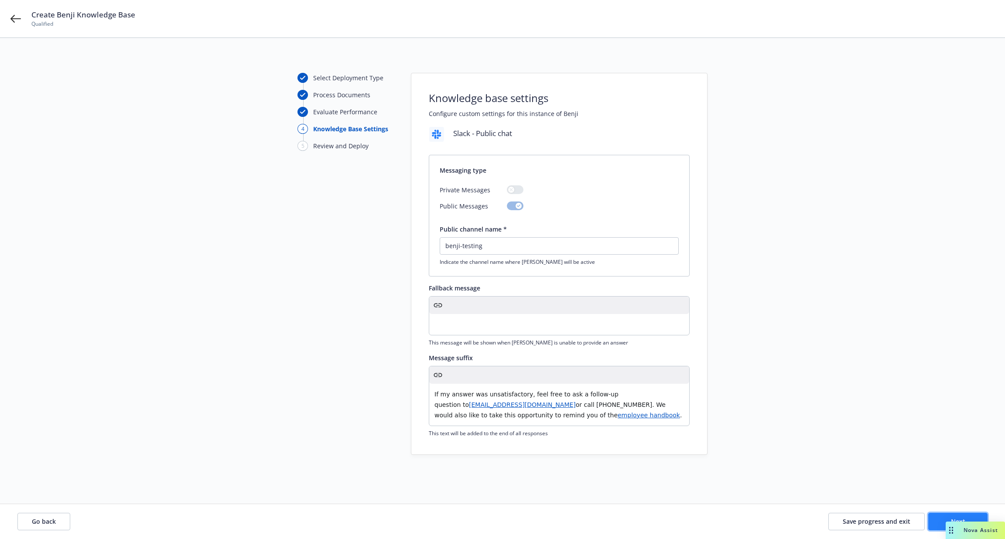
click at [933, 517] on button "Next" at bounding box center [957, 521] width 59 height 17
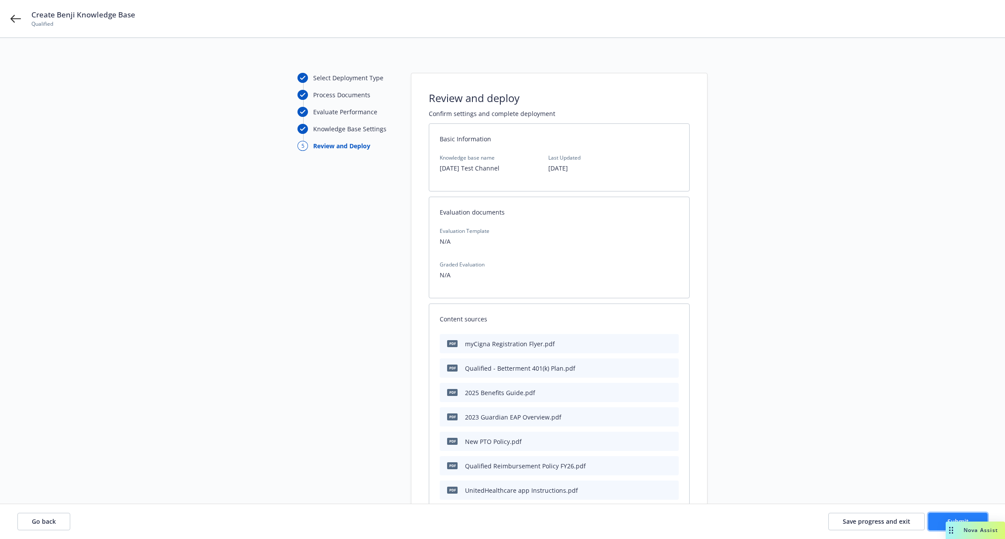
click at [933, 517] on button "Submit" at bounding box center [957, 521] width 59 height 17
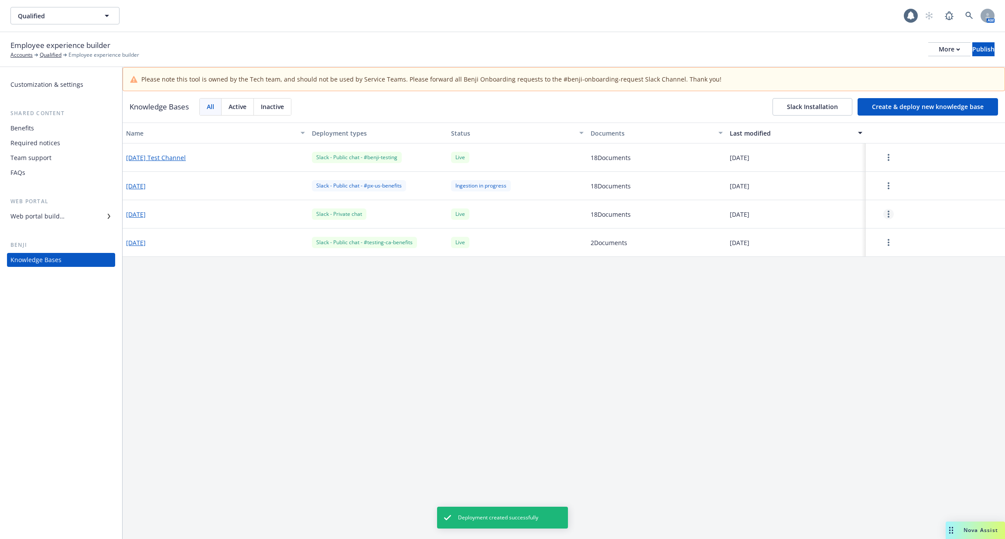
click at [887, 211] on link "more" at bounding box center [888, 214] width 10 height 10
click at [883, 248] on div "Update knowledge base content" at bounding box center [889, 252] width 115 height 14
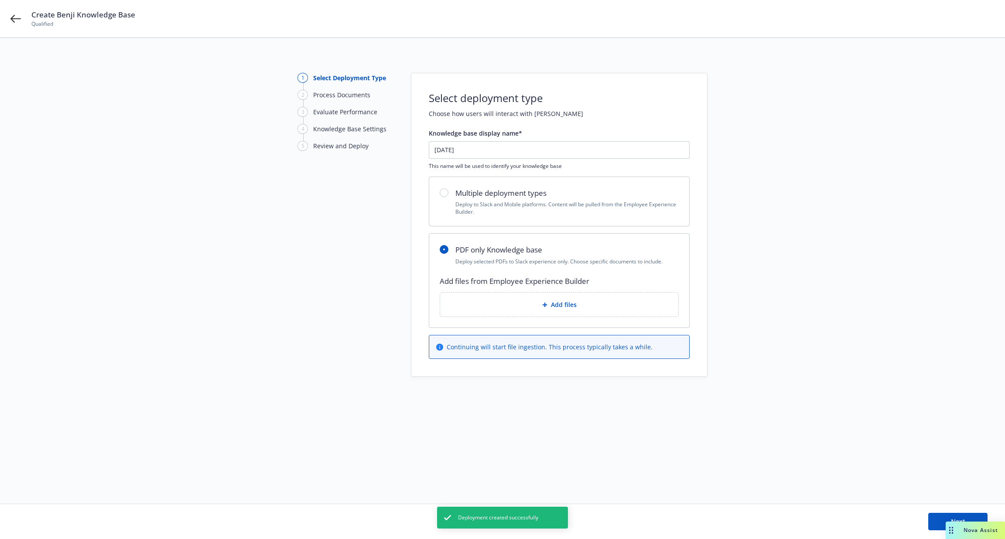
click at [592, 305] on div "Add files" at bounding box center [559, 305] width 224 height 10
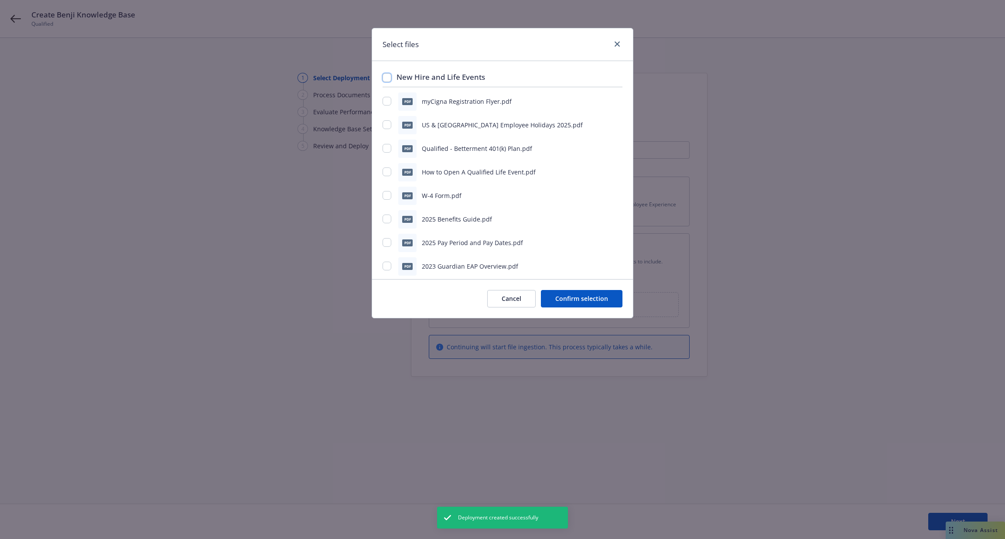
click at [388, 75] on input "checkbox" at bounding box center [387, 77] width 9 height 9
checkbox input "true"
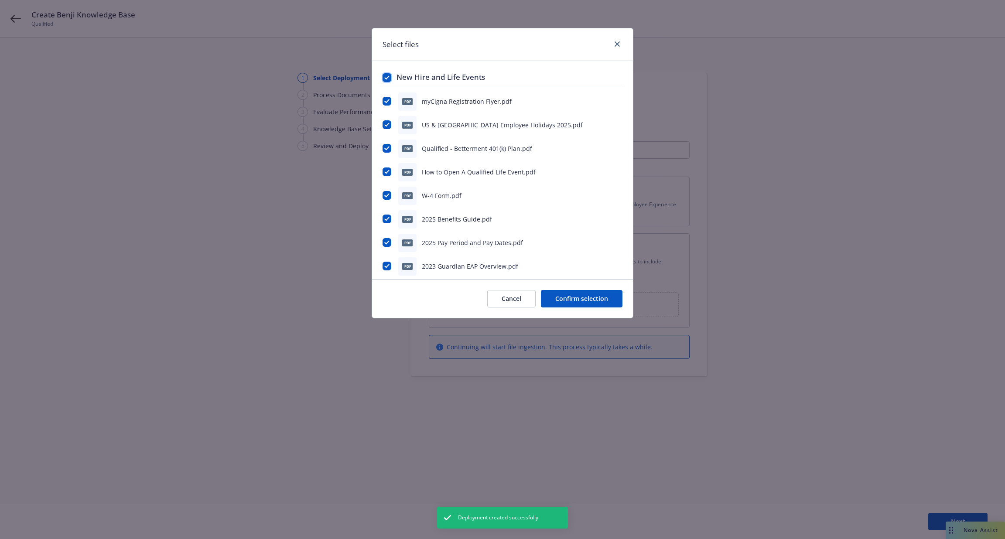
checkbox input "true"
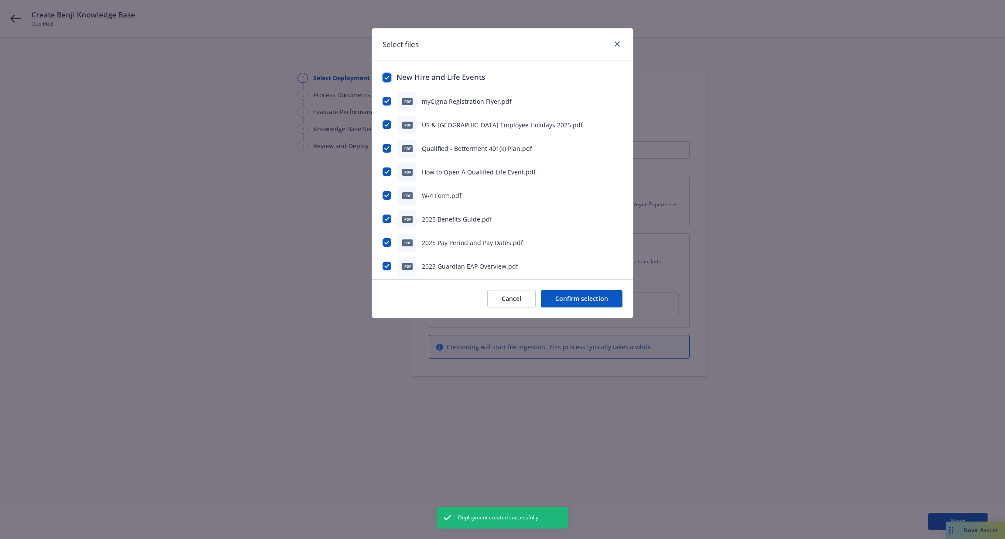
checkbox input "true"
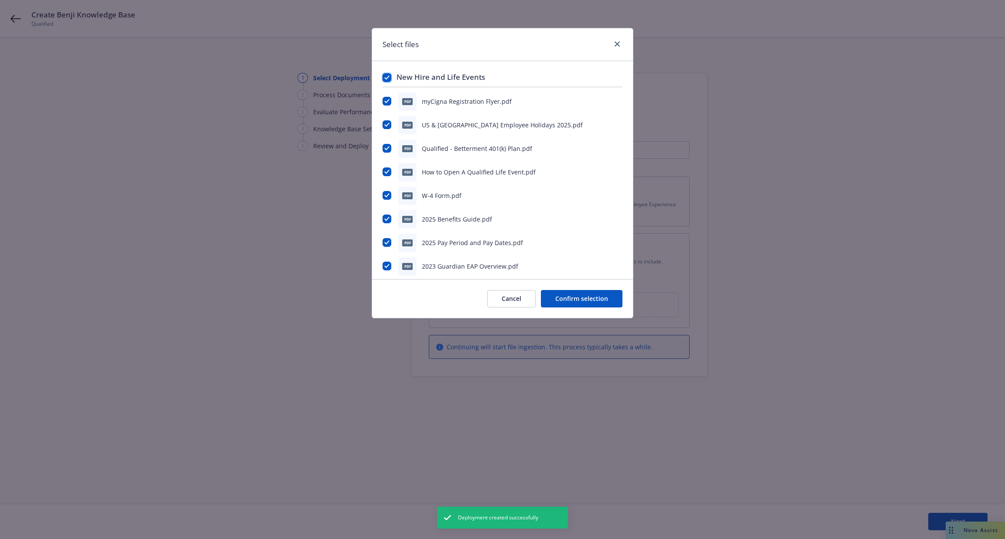
checkbox input "true"
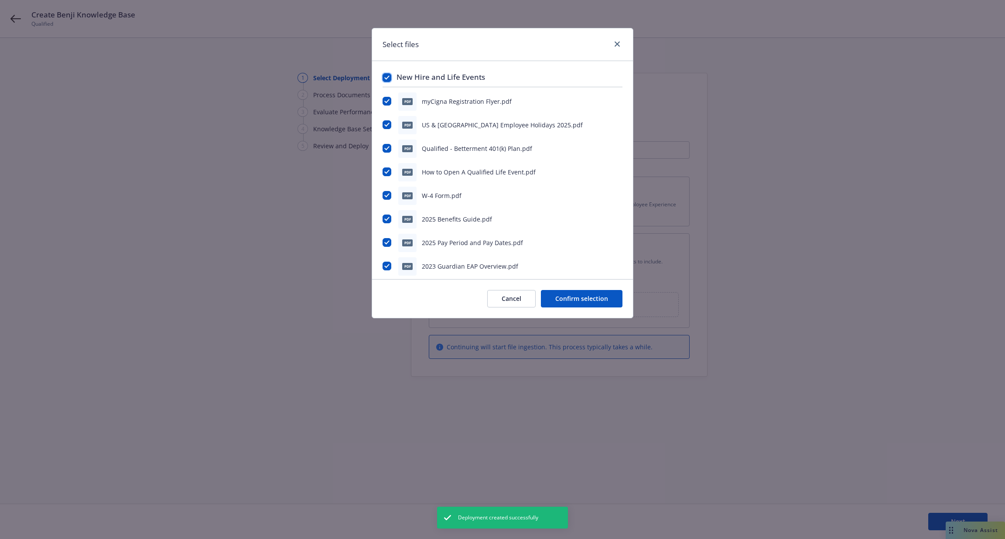
checkbox input "true"
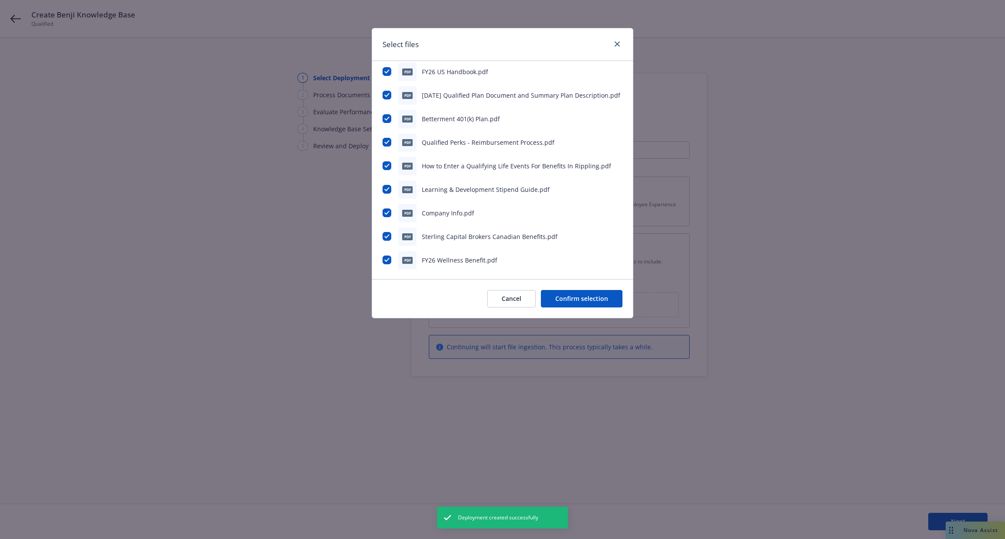
click at [382, 235] on div "New Hire and Life Events pdf myCigna Registration Flyer.pdf pdf US & Canada Emp…" at bounding box center [502, 170] width 261 height 218
click at [390, 232] on div at bounding box center [388, 236] width 10 height 9
click at [387, 238] on input "checkbox" at bounding box center [387, 236] width 9 height 9
checkbox input "false"
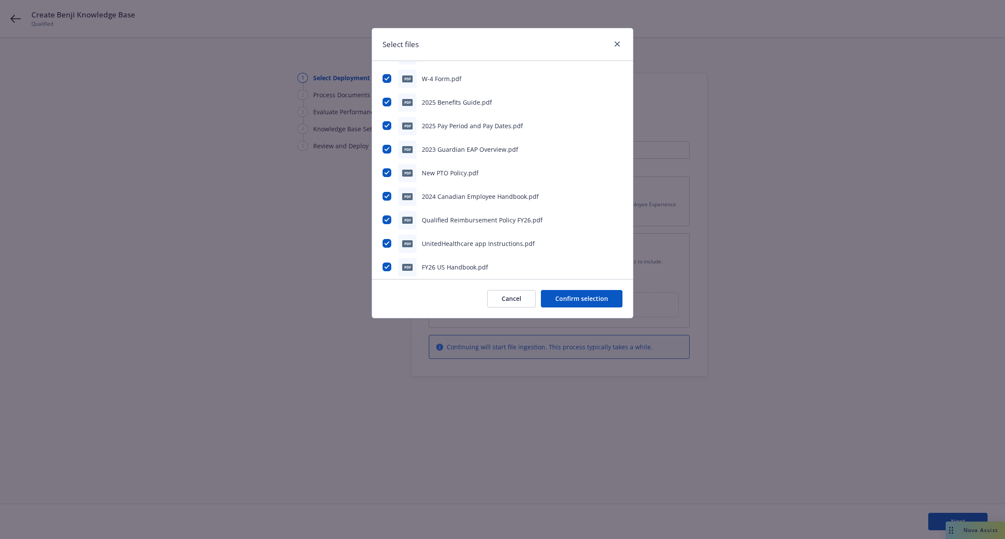
scroll to position [153, 0]
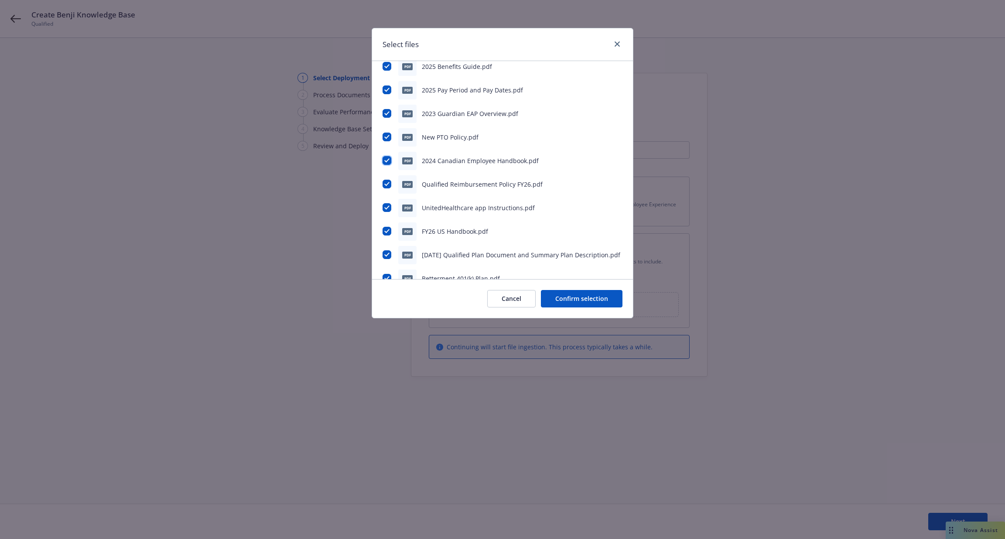
click at [386, 160] on input "checkbox" at bounding box center [387, 160] width 9 height 9
checkbox input "false"
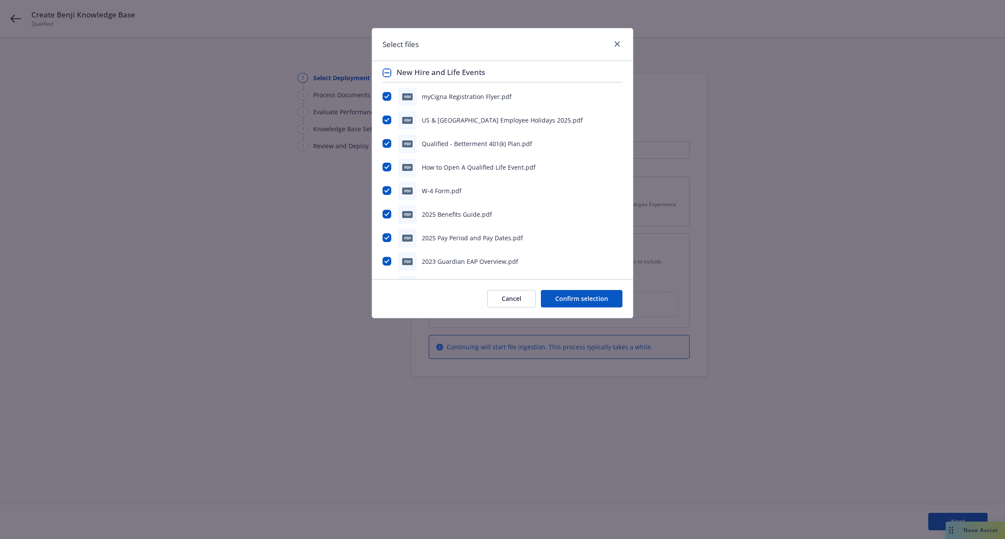
scroll to position [0, 0]
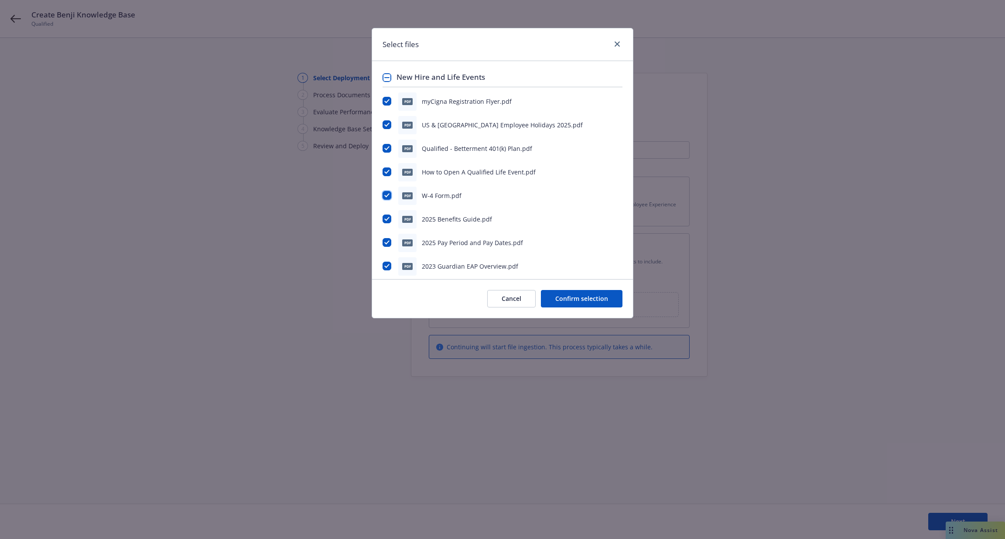
click at [389, 196] on input "checkbox" at bounding box center [387, 195] width 9 height 9
checkbox input "false"
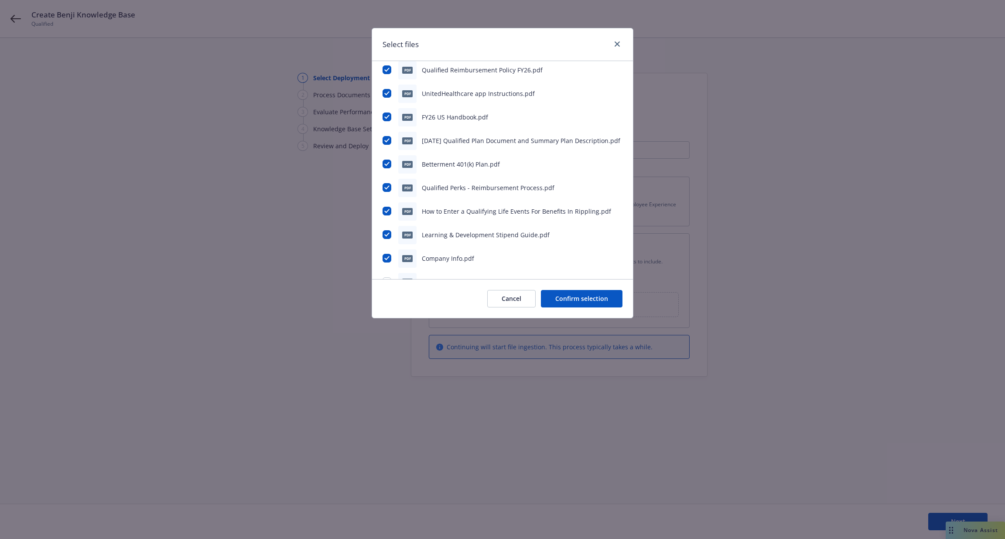
scroll to position [312, 0]
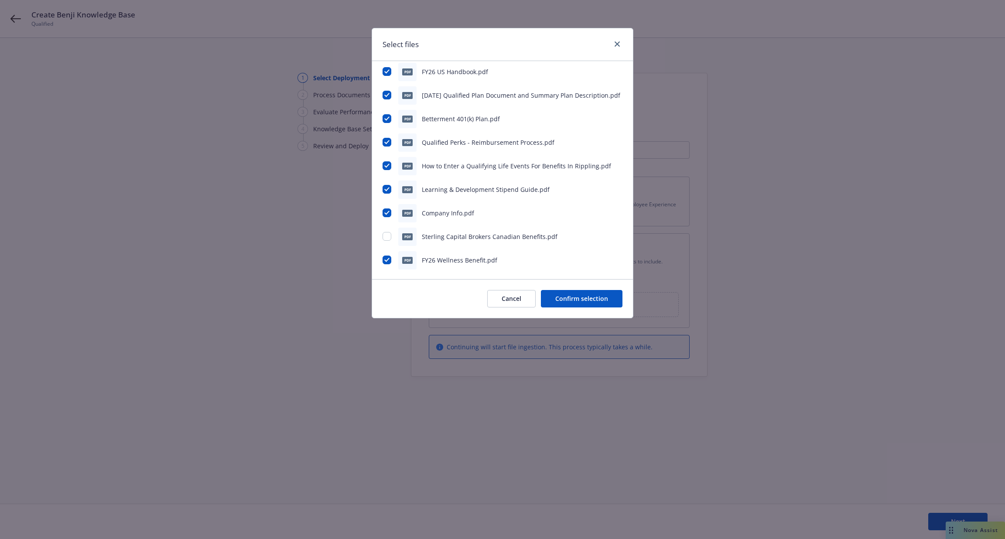
click at [575, 304] on button "Confirm selection" at bounding box center [582, 298] width 82 height 17
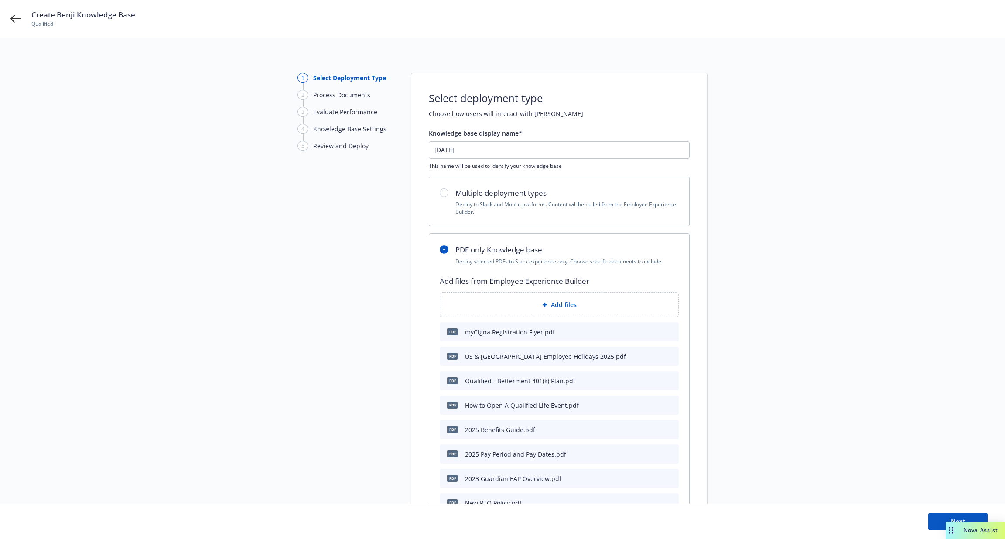
scroll to position [359, 0]
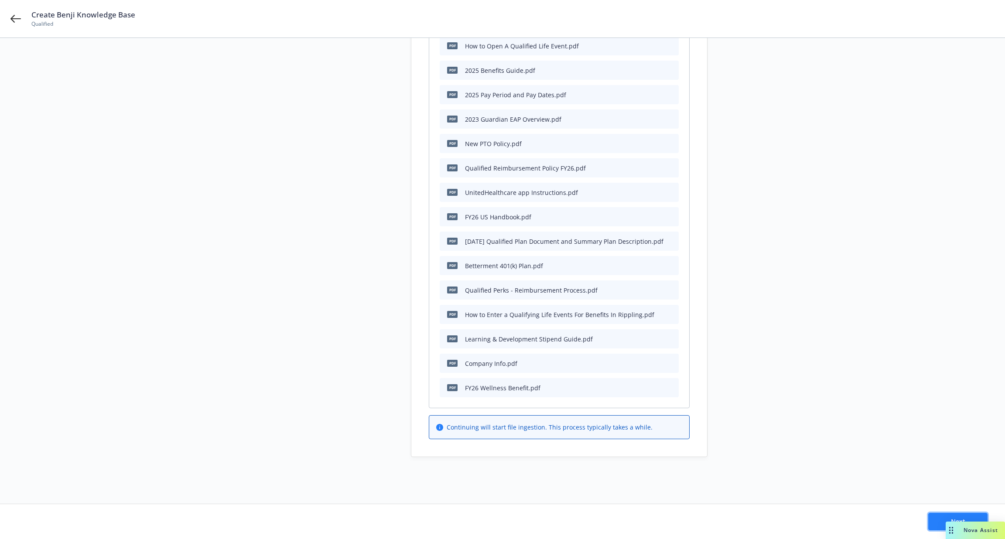
click at [938, 517] on button "Next" at bounding box center [957, 521] width 59 height 17
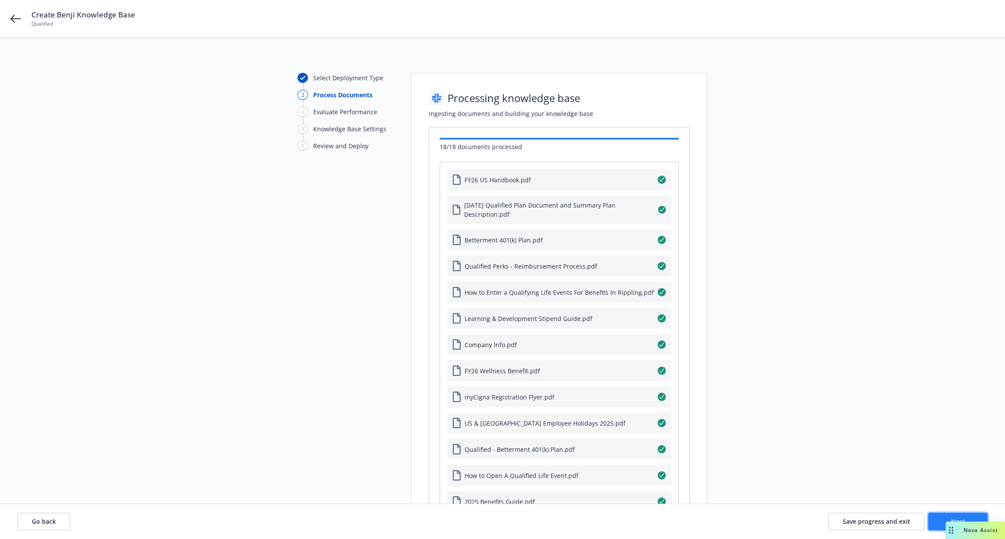
click at [941, 521] on button "Next" at bounding box center [957, 521] width 59 height 17
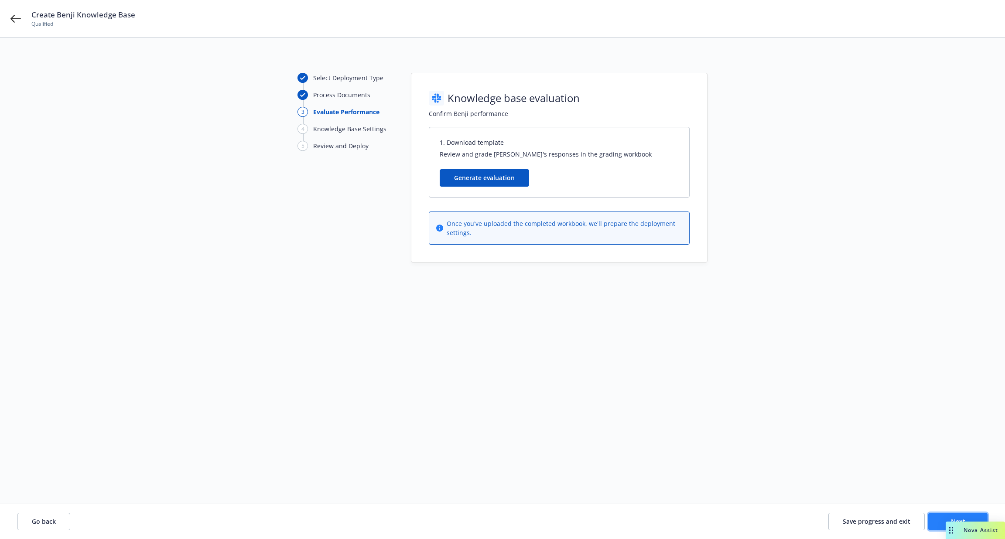
click at [941, 521] on button "Next" at bounding box center [957, 521] width 59 height 17
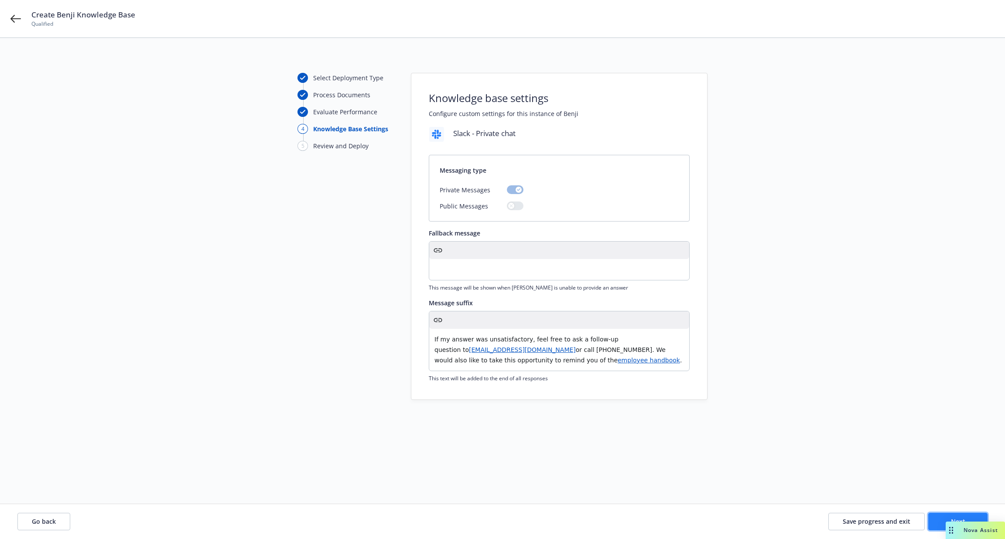
click at [941, 521] on button "Next" at bounding box center [957, 521] width 59 height 17
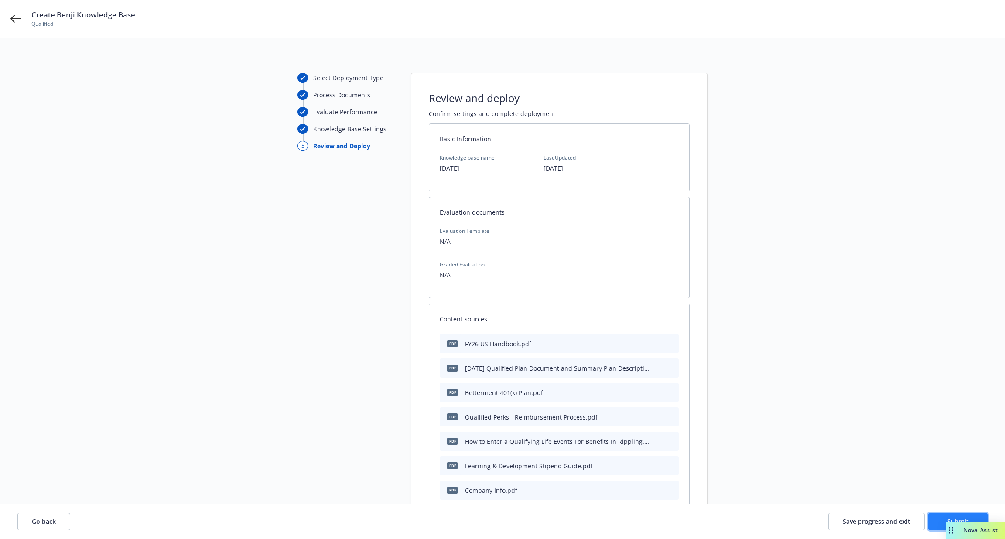
click at [941, 521] on button "Submit" at bounding box center [957, 521] width 59 height 17
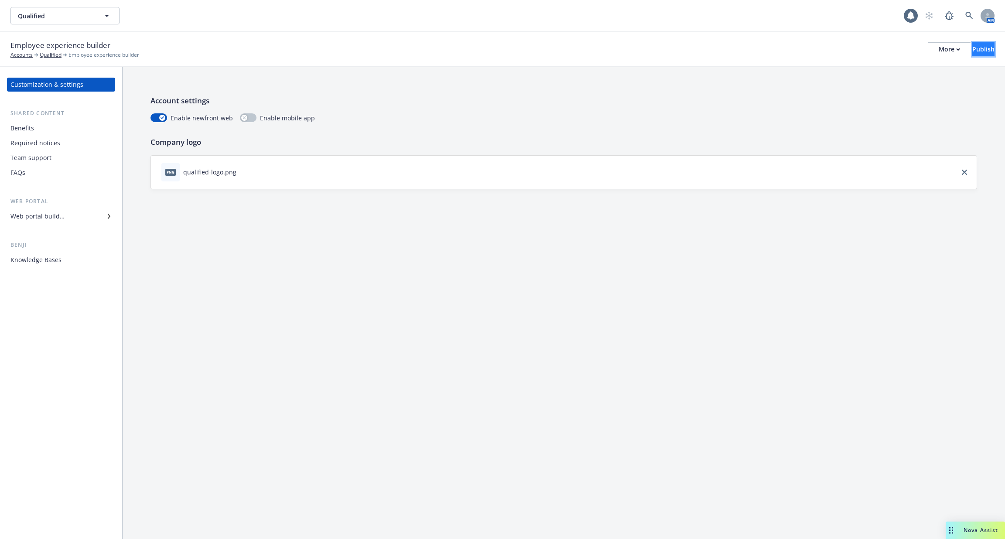
click at [972, 49] on button "Publish" at bounding box center [983, 49] width 22 height 14
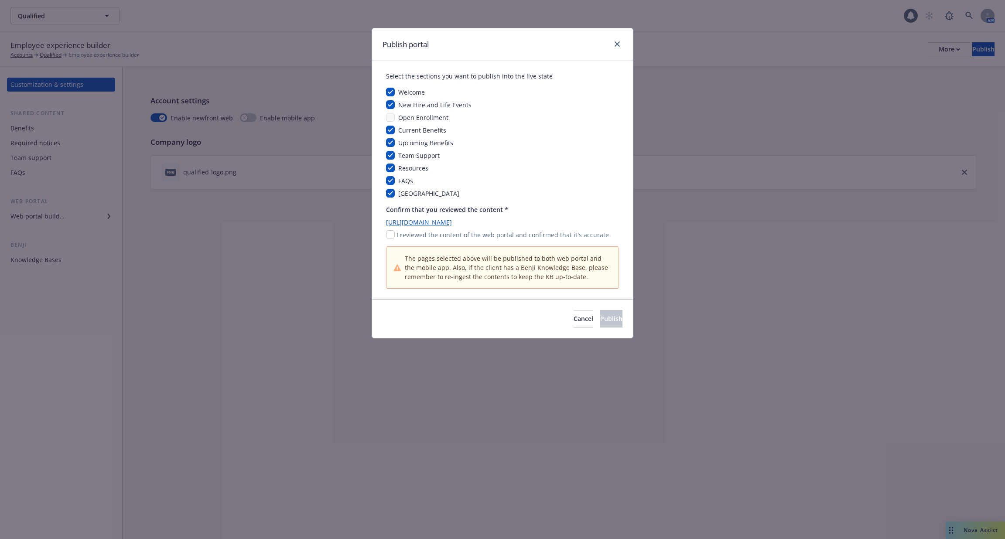
click at [459, 232] on p "I reviewed the content of the web portal and confirmed that it's accurate" at bounding box center [503, 234] width 212 height 9
click at [388, 233] on input "checkbox" at bounding box center [390, 234] width 9 height 9
checkbox input "true"
click at [613, 318] on button "Publish" at bounding box center [611, 318] width 22 height 17
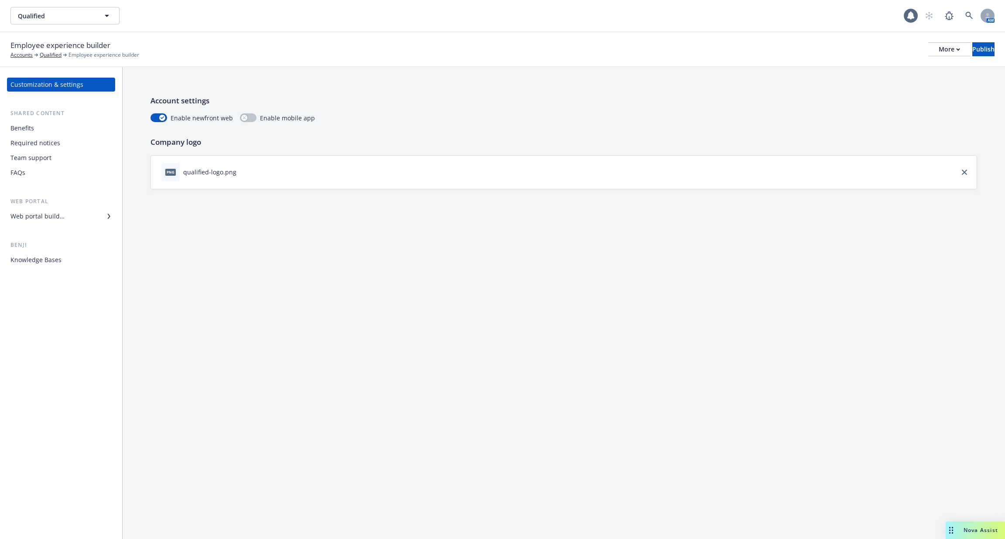
click at [41, 260] on div "Knowledge Bases" at bounding box center [35, 260] width 51 height 14
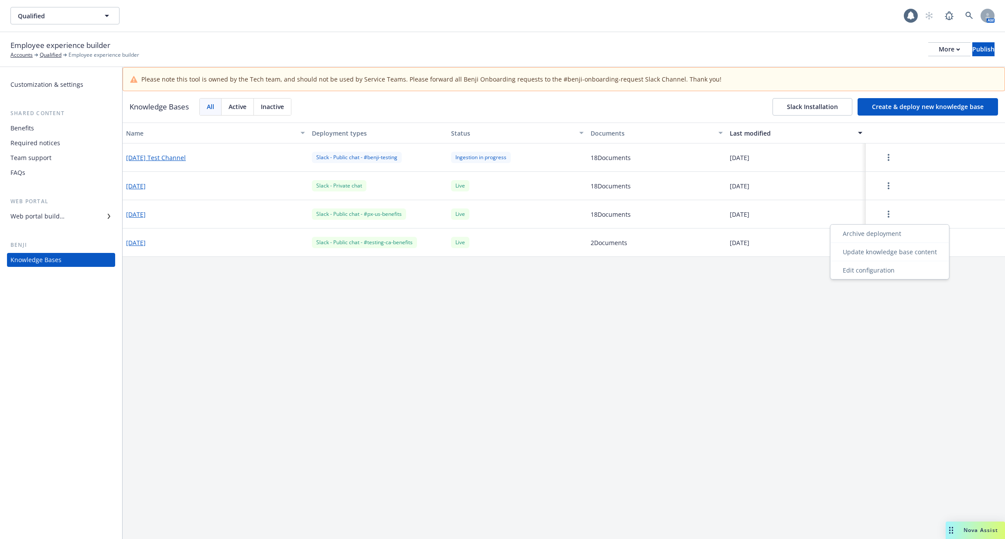
click at [883, 211] on button "button" at bounding box center [888, 213] width 38 height 17
click at [884, 250] on div "Update knowledge base content" at bounding box center [889, 252] width 115 height 14
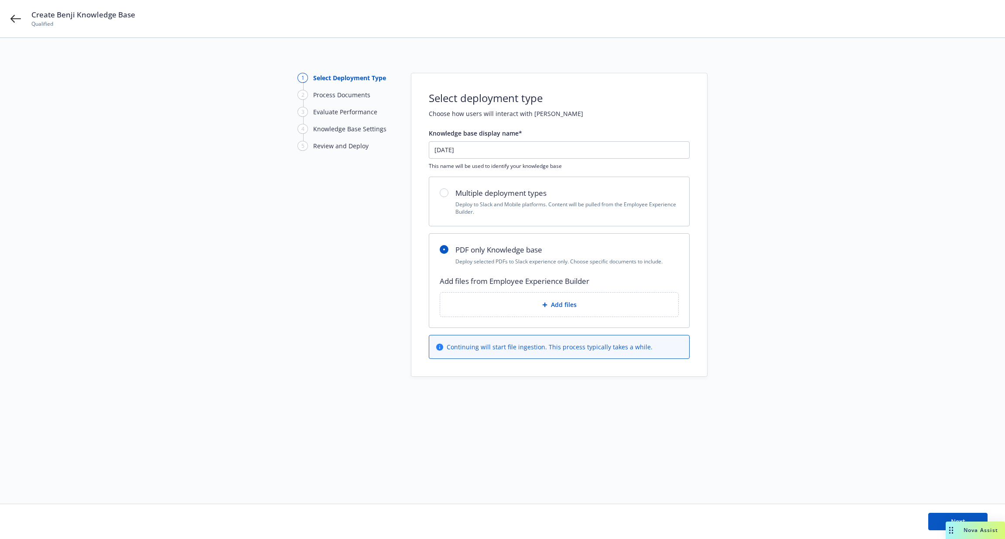
click at [545, 305] on icon at bounding box center [544, 304] width 5 height 5
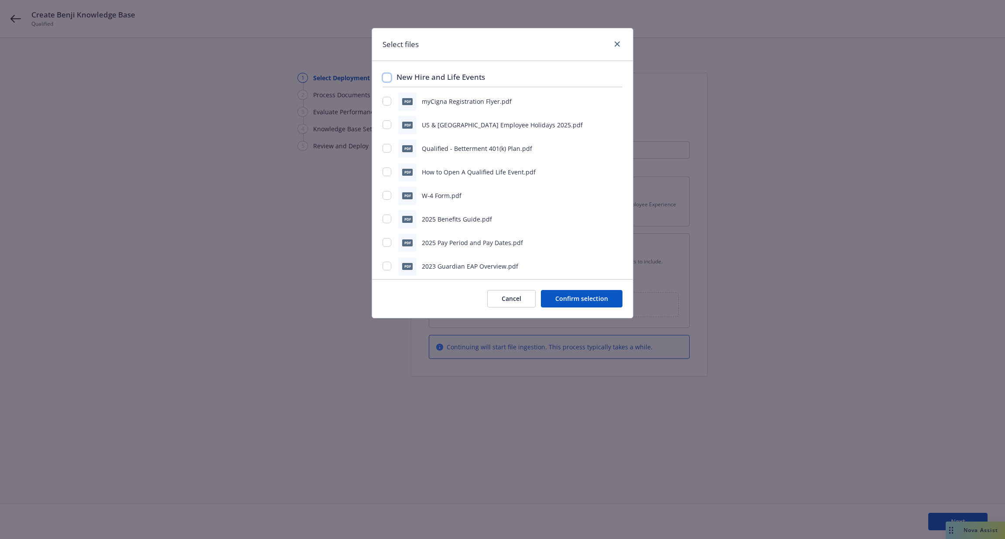
click at [387, 75] on input "checkbox" at bounding box center [387, 77] width 9 height 9
checkbox input "true"
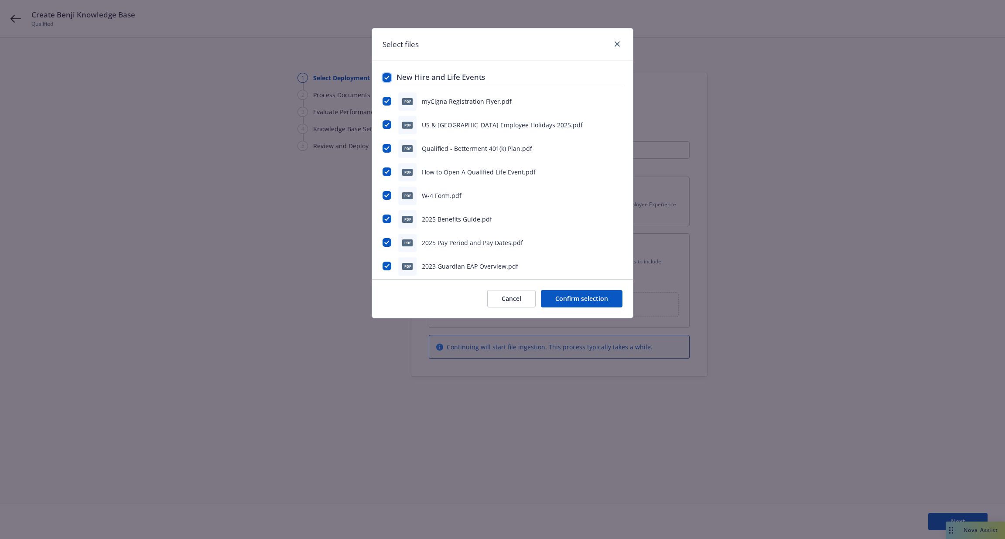
checkbox input "true"
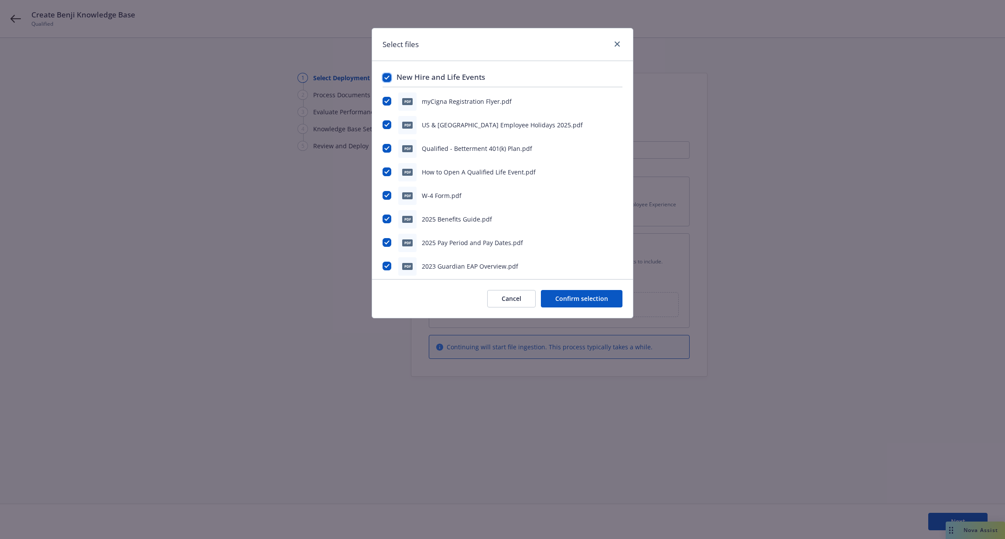
checkbox input "true"
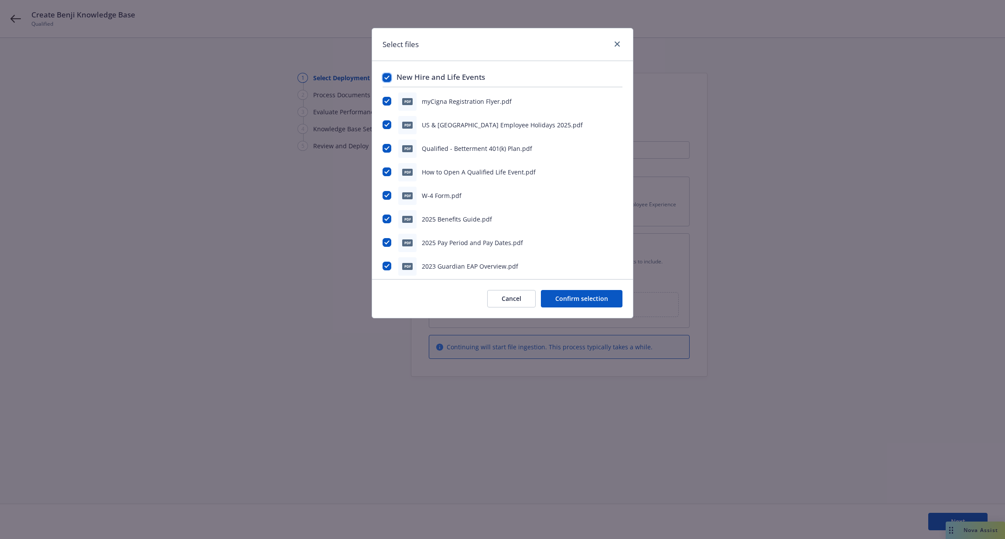
checkbox input "true"
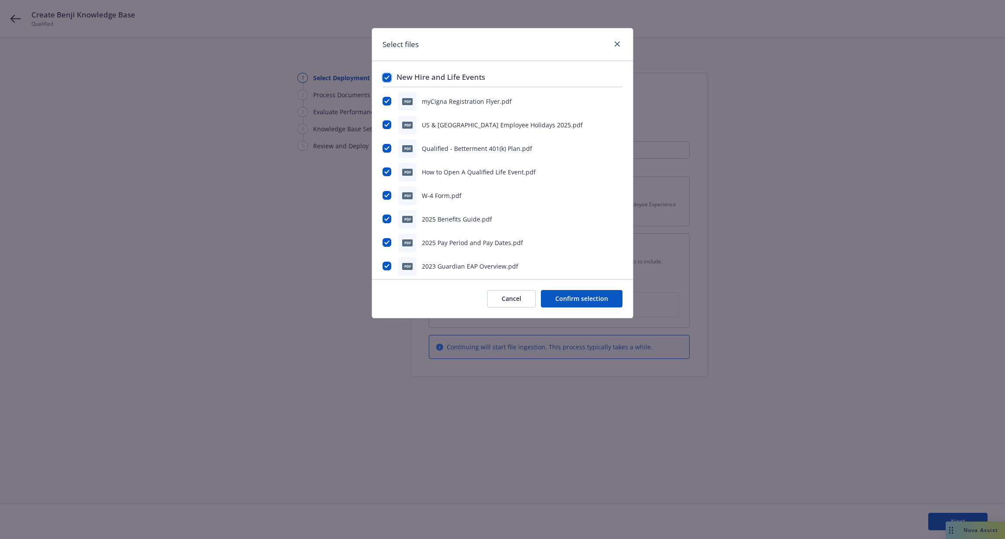
checkbox input "true"
click at [383, 197] on input "checkbox" at bounding box center [387, 195] width 9 height 9
checkbox input "false"
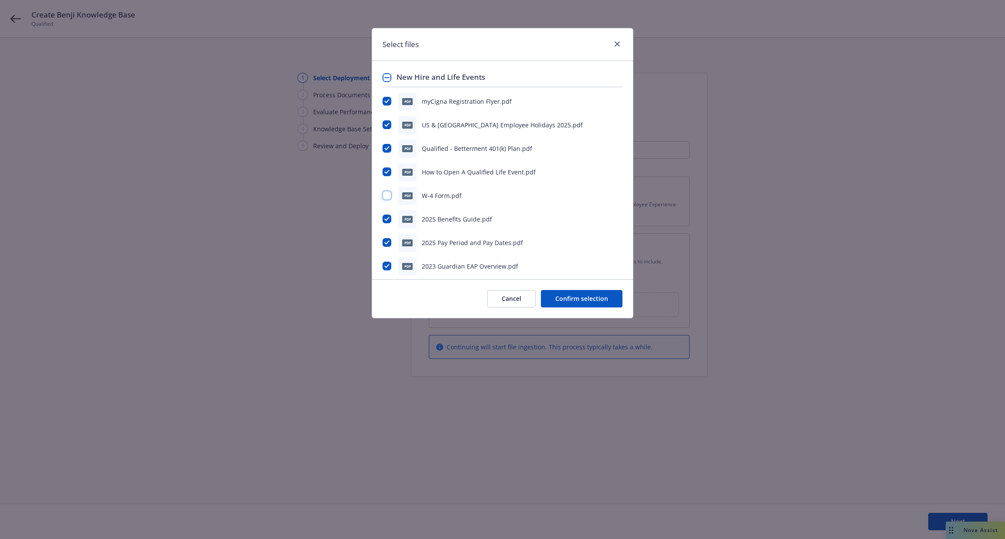
checkbox input "false"
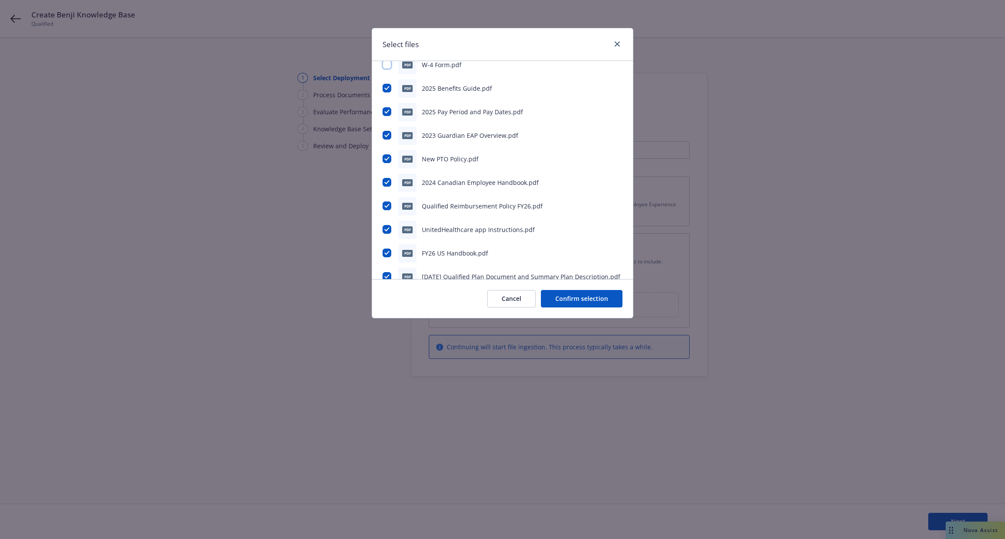
scroll to position [312, 0]
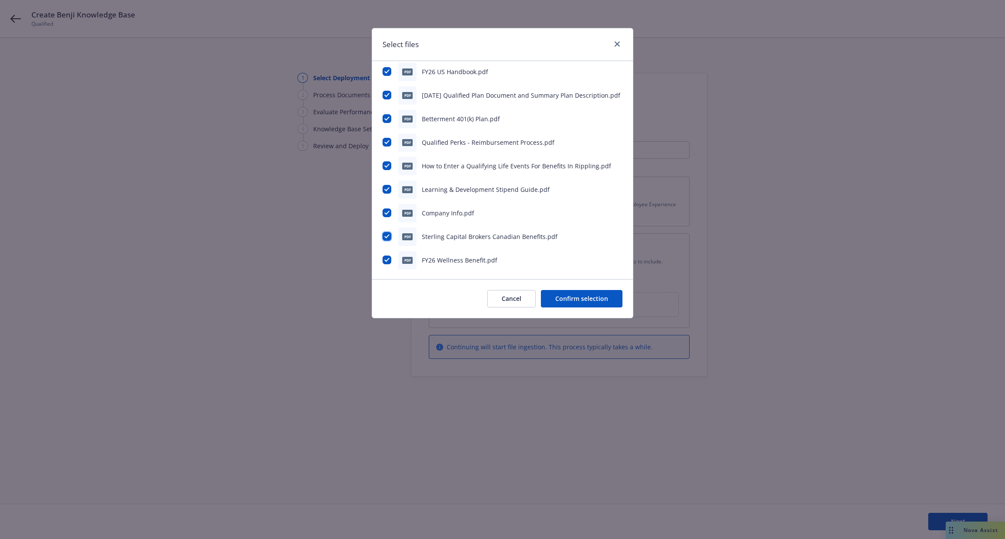
click at [386, 236] on input "checkbox" at bounding box center [387, 236] width 9 height 9
checkbox input "false"
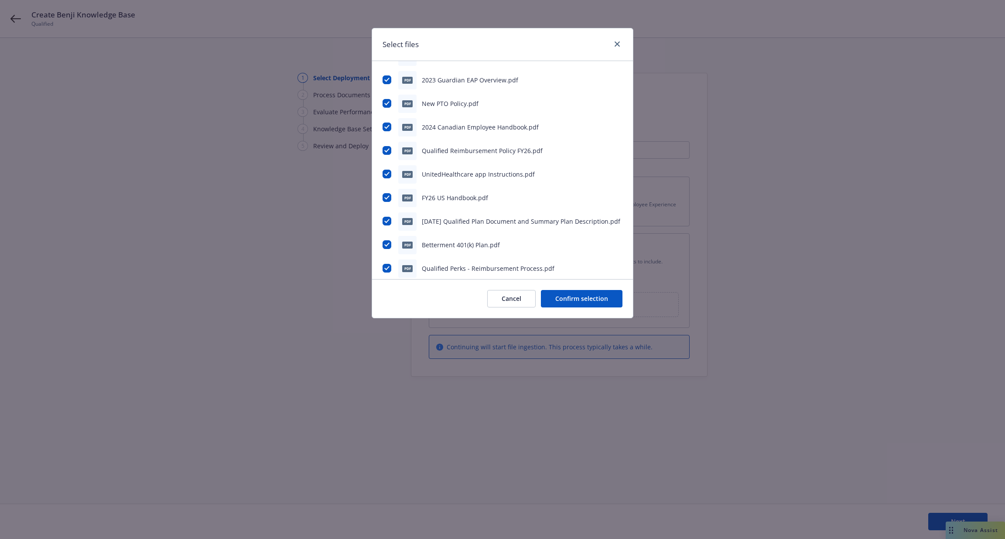
scroll to position [174, 0]
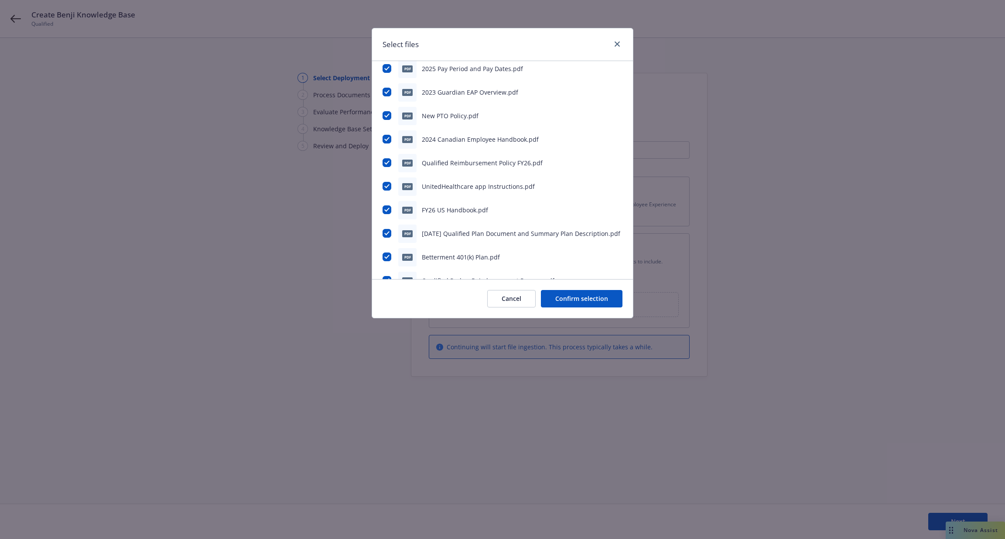
click at [380, 137] on div "New Hire and Life Events pdf myCigna Registration Flyer.pdf pdf US & Canada Emp…" at bounding box center [502, 170] width 261 height 218
click at [389, 140] on input "checkbox" at bounding box center [387, 139] width 9 height 9
checkbox input "false"
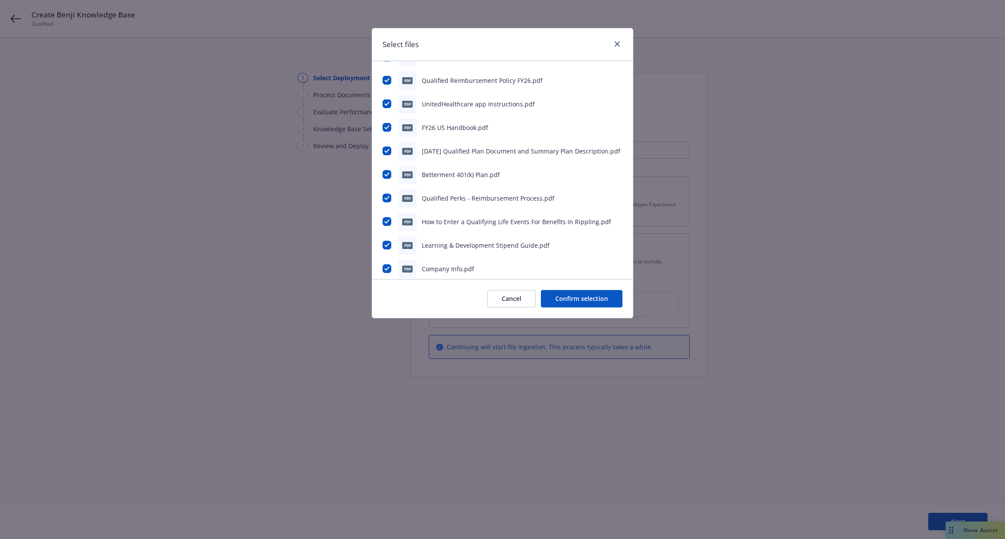
scroll to position [312, 0]
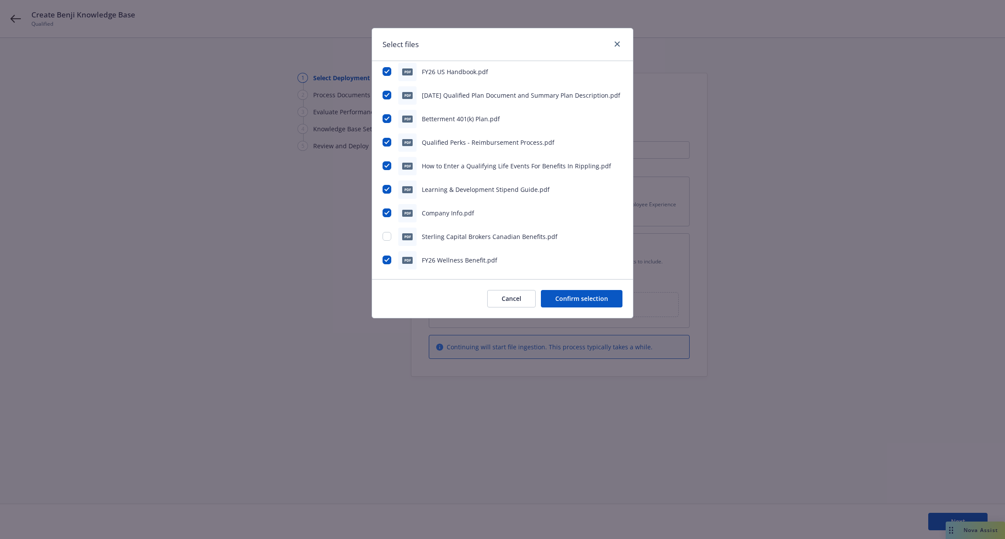
click at [576, 301] on button "Confirm selection" at bounding box center [582, 298] width 82 height 17
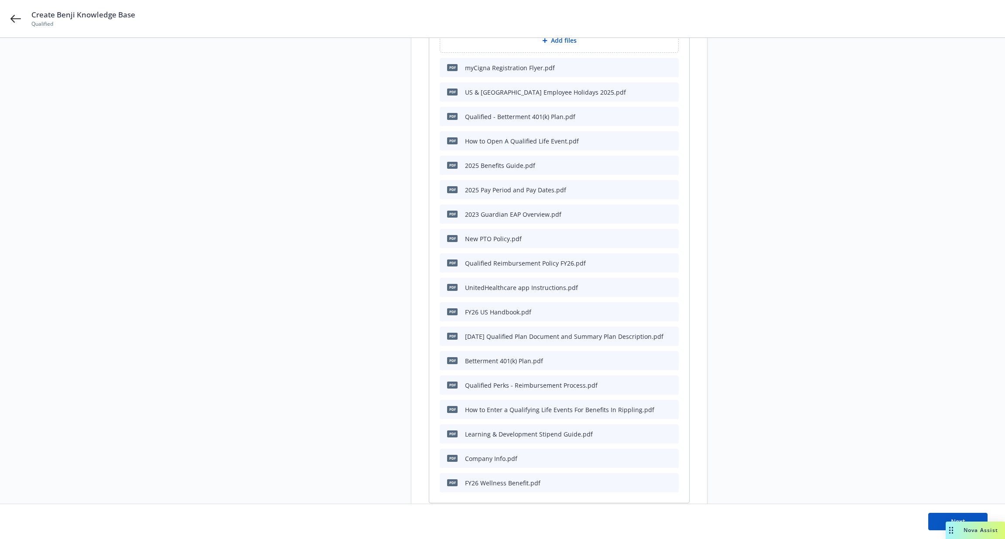
scroll to position [359, 0]
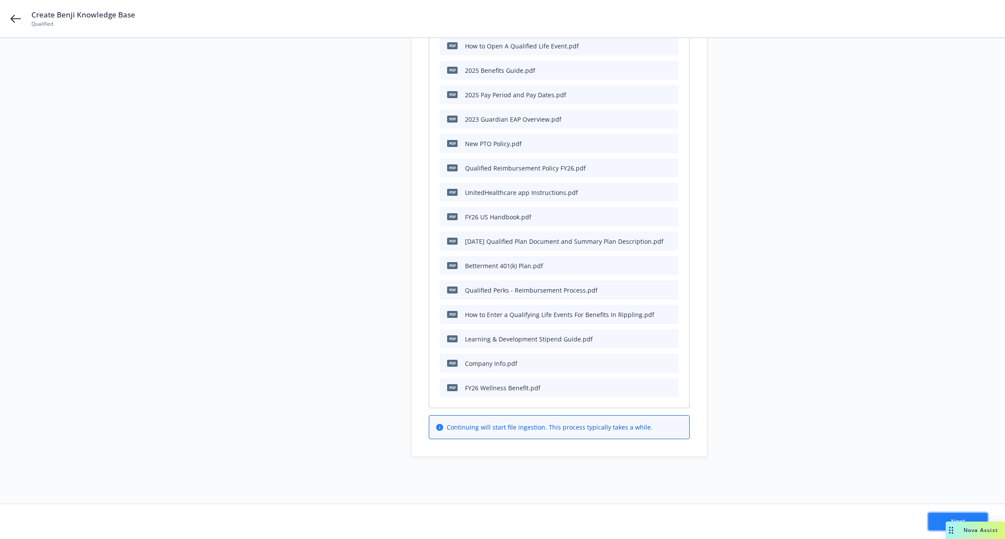
click at [935, 520] on button "Next" at bounding box center [957, 521] width 59 height 17
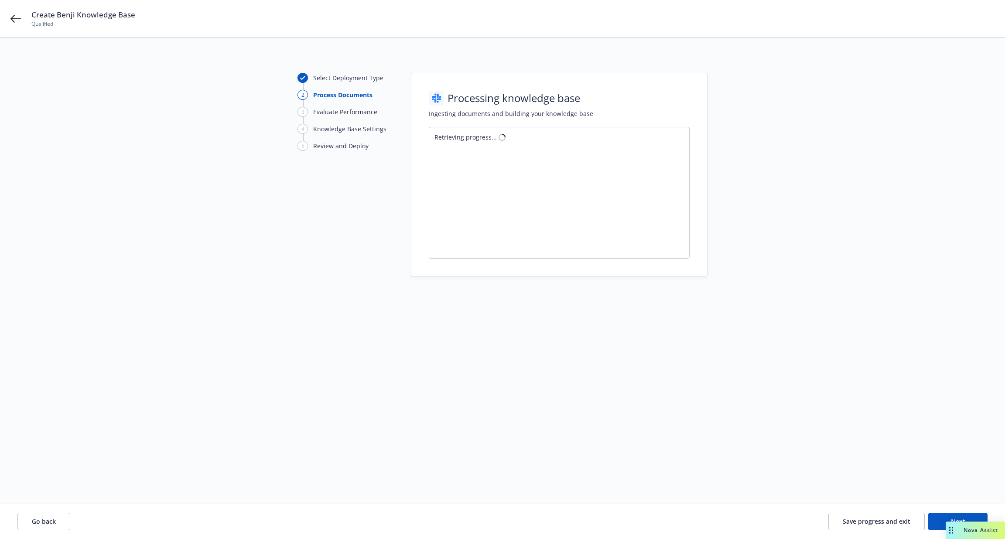
scroll to position [0, 0]
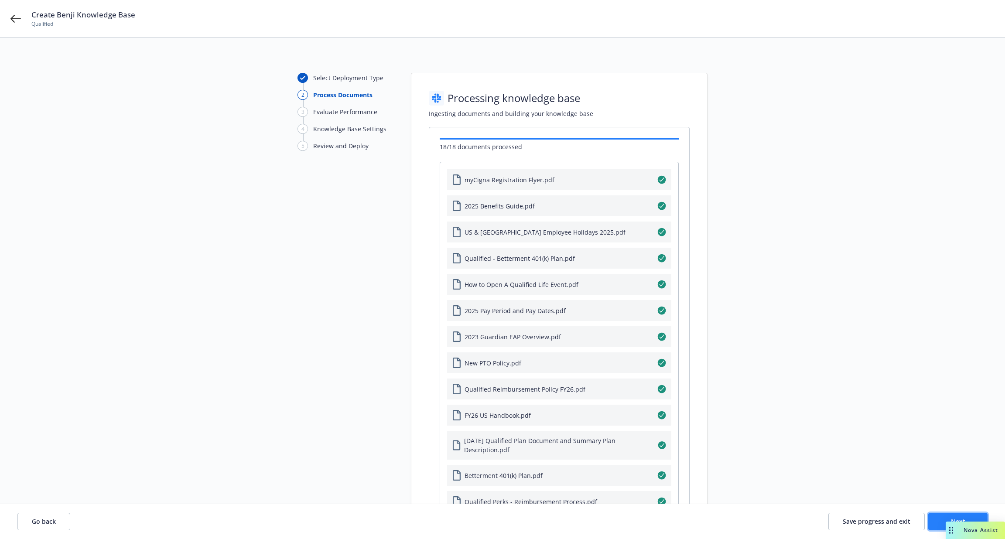
click at [932, 523] on button "Next" at bounding box center [957, 521] width 59 height 17
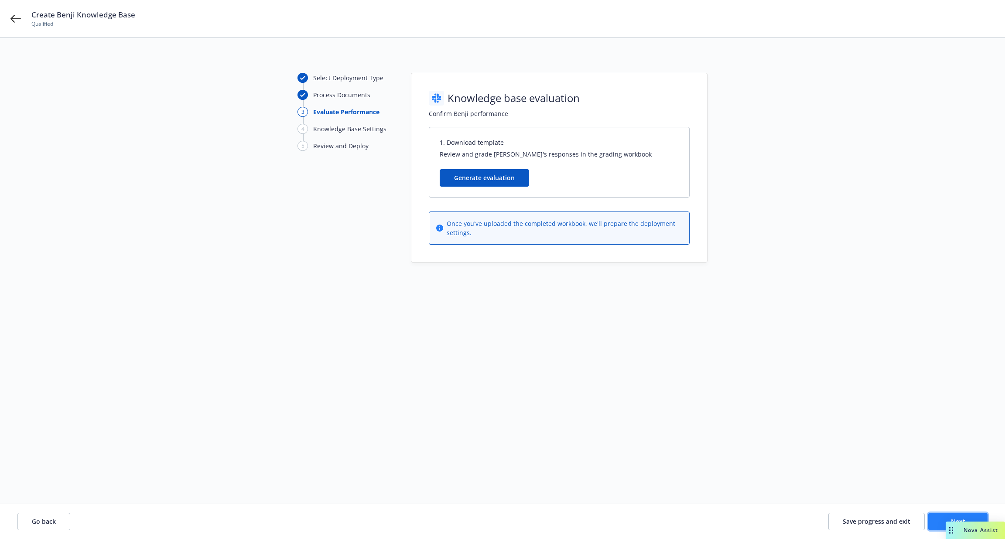
click at [933, 521] on button "Next" at bounding box center [957, 521] width 59 height 17
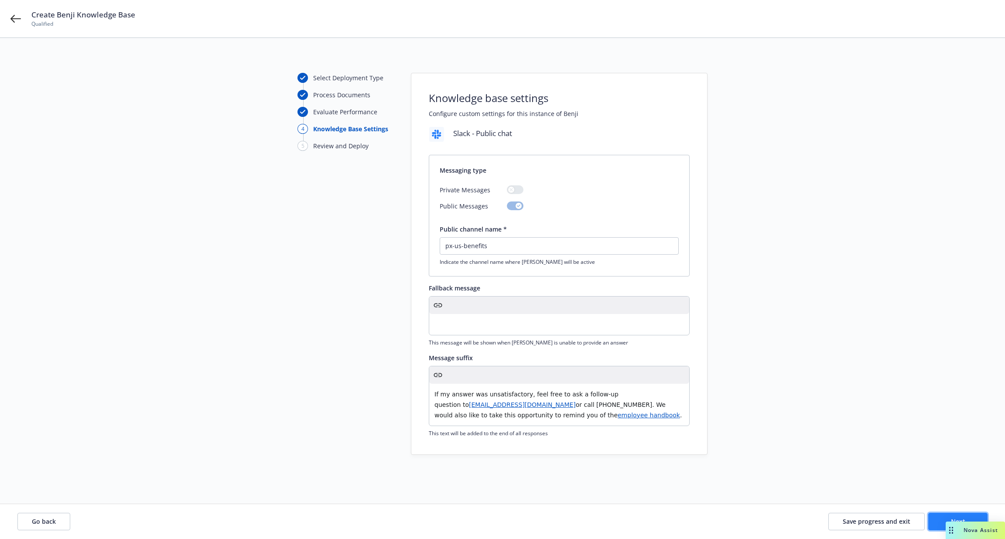
click at [933, 521] on button "Next" at bounding box center [957, 521] width 59 height 17
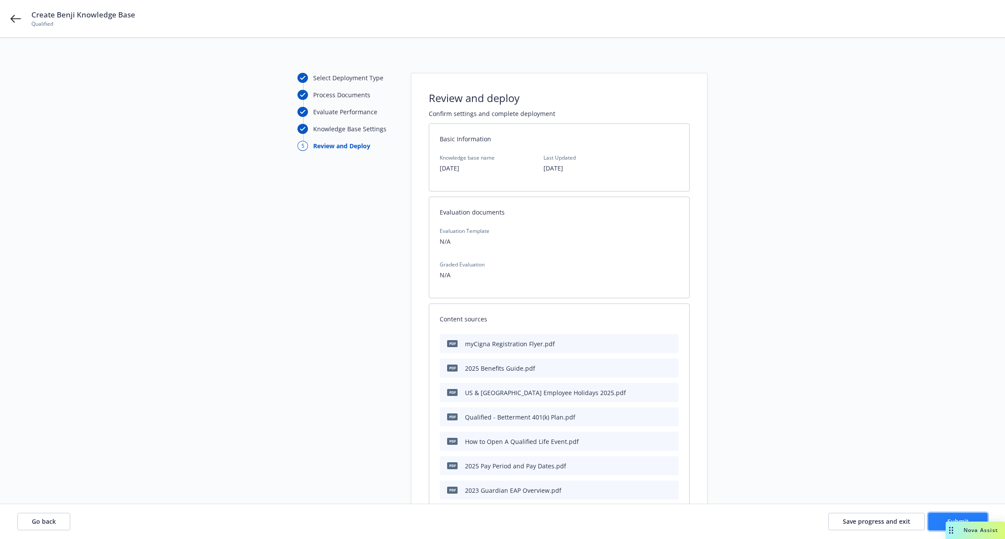
click at [933, 521] on button "Submit" at bounding box center [957, 521] width 59 height 17
